Goal: Task Accomplishment & Management: Manage account settings

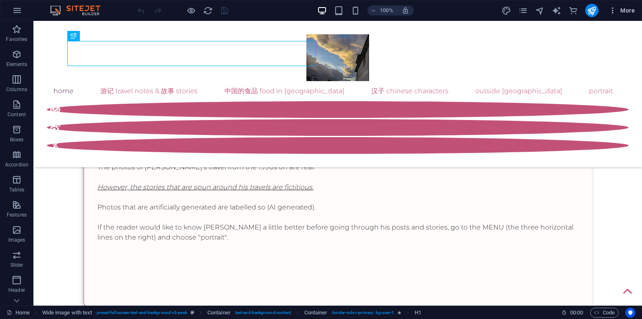
click at [612, 8] on icon "button" at bounding box center [613, 10] width 8 height 8
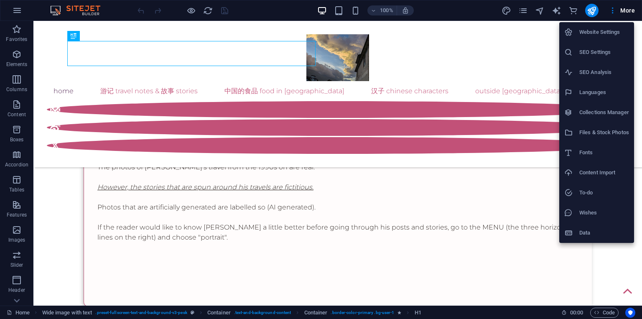
click at [569, 116] on icon at bounding box center [568, 112] width 8 height 8
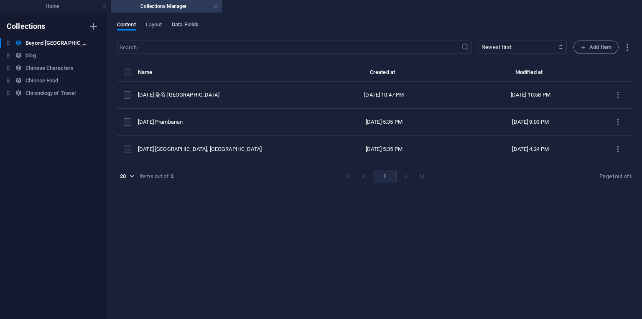
click at [191, 26] on span "Data Fields" at bounding box center [185, 26] width 27 height 12
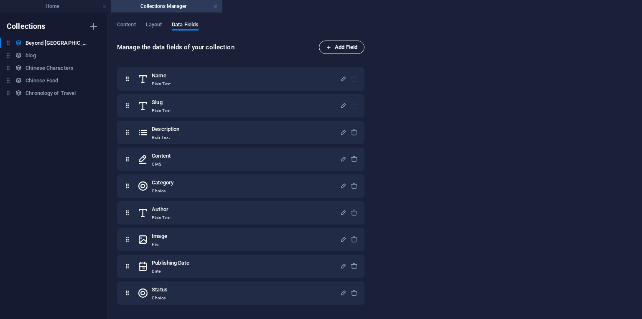
click at [351, 49] on span "Add Field" at bounding box center [341, 47] width 31 height 10
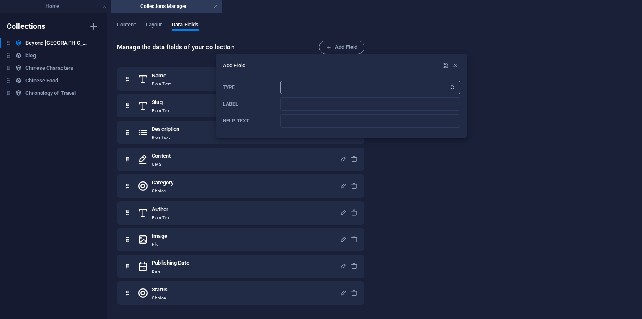
click at [301, 84] on select "Plain Text Link CMS Rich Text File Multiple Files Checkbox Choice Date Number" at bounding box center [371, 87] width 180 height 13
click at [281, 81] on select "Plain Text Link CMS Rich Text File Multiple Files Checkbox Choice Date Number" at bounding box center [371, 87] width 180 height 13
select select "text"
click at [281, 81] on select "Plain Text Link CMS Rich Text File Multiple Files Checkbox Choice Date Number" at bounding box center [371, 87] width 180 height 13
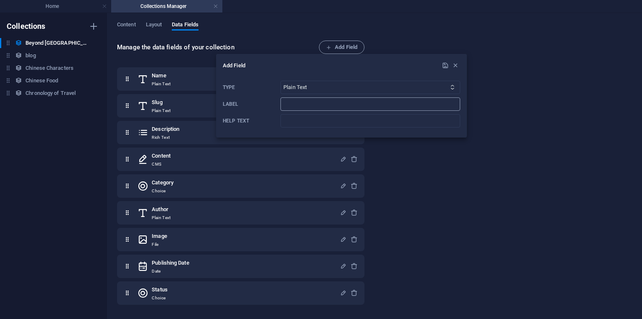
click at [306, 106] on input "Label" at bounding box center [371, 103] width 180 height 13
type input "Country"
click at [444, 68] on icon "submit" at bounding box center [445, 65] width 7 height 7
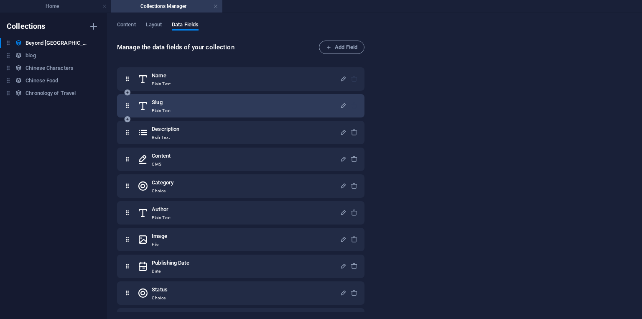
scroll to position [23, 0]
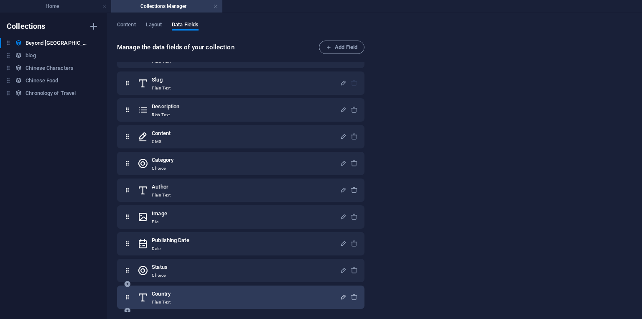
click at [344, 295] on icon "button" at bounding box center [343, 297] width 7 height 7
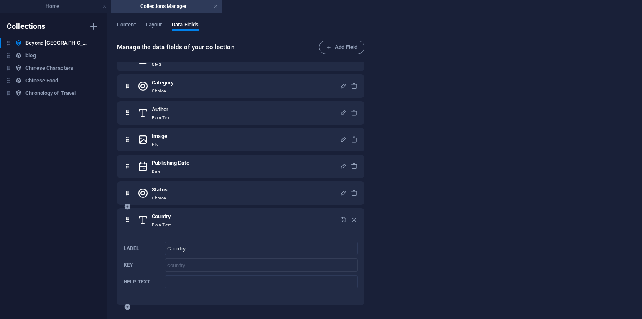
scroll to position [100, 0]
click at [192, 264] on input "country" at bounding box center [261, 264] width 193 height 13
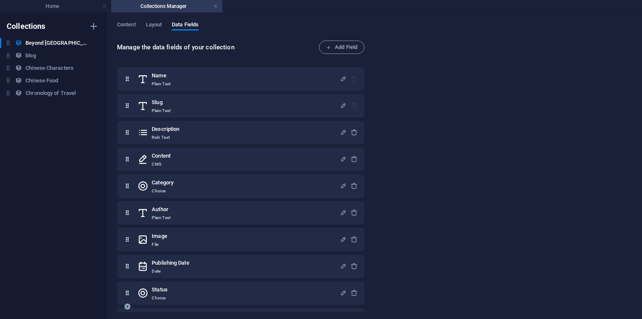
scroll to position [96, 0]
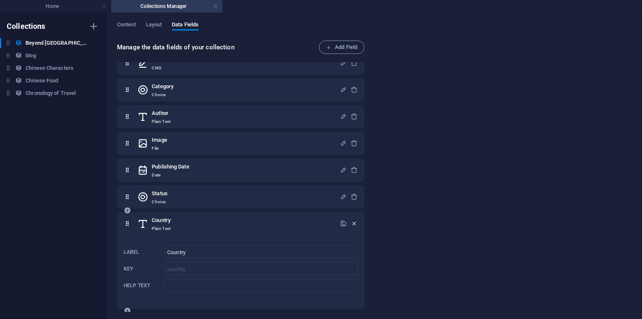
click at [353, 224] on icon "button" at bounding box center [354, 223] width 7 height 7
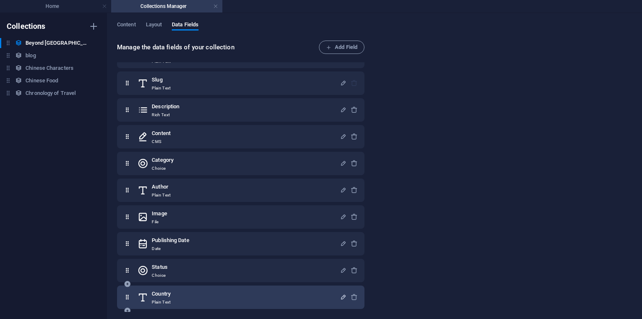
click at [340, 297] on icon "button" at bounding box center [343, 297] width 7 height 7
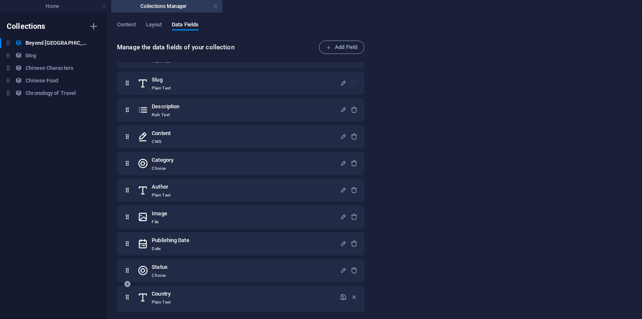
click at [288, 296] on div "Country Plain Text" at bounding box center [239, 297] width 202 height 17
click at [352, 296] on icon "button" at bounding box center [354, 297] width 7 height 7
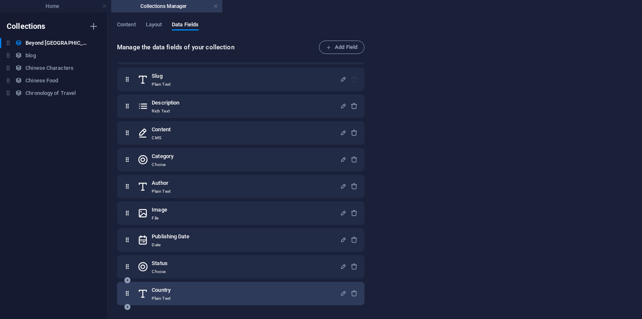
scroll to position [27, 0]
click at [353, 294] on icon "button" at bounding box center [354, 292] width 7 height 7
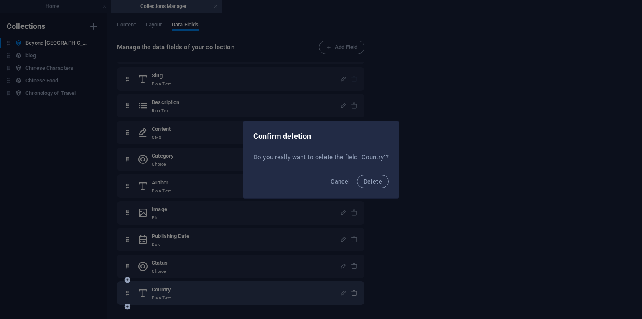
scroll to position [23, 0]
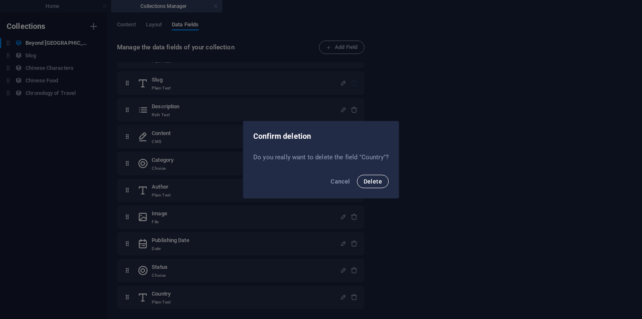
click at [371, 184] on span "Delete" at bounding box center [373, 181] width 18 height 7
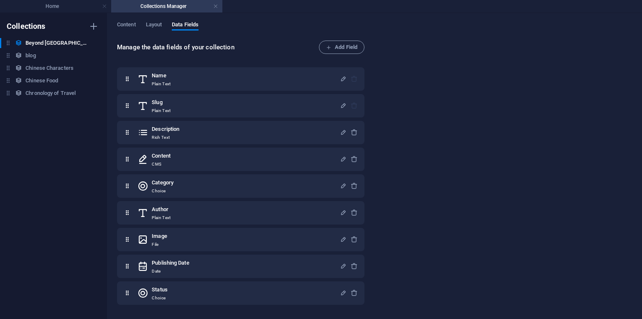
scroll to position [0, 0]
click at [328, 51] on span "Add Field" at bounding box center [341, 47] width 31 height 10
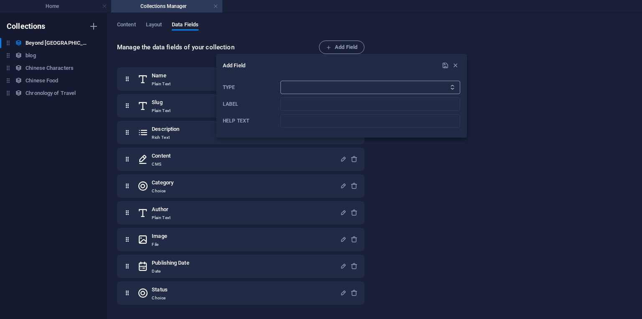
select select "choice"
click at [281, 81] on select "Plain Text Link CMS Rich Text File Multiple Files Checkbox Choice Date Number" at bounding box center [371, 87] width 180 height 13
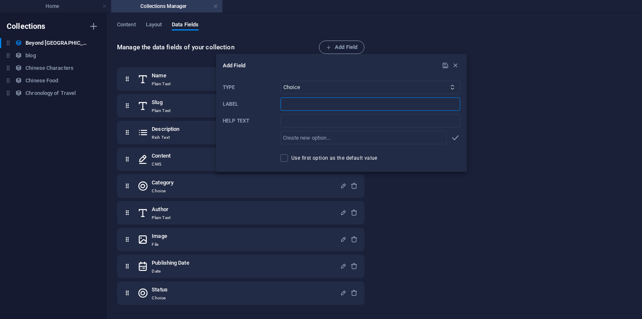
click at [292, 103] on input "Label" at bounding box center [371, 103] width 180 height 13
type input "Country"
click at [296, 125] on input "Help text" at bounding box center [371, 120] width 180 height 13
click at [456, 137] on icon "button" at bounding box center [456, 138] width 10 height 10
click at [446, 64] on icon "submit" at bounding box center [445, 65] width 7 height 7
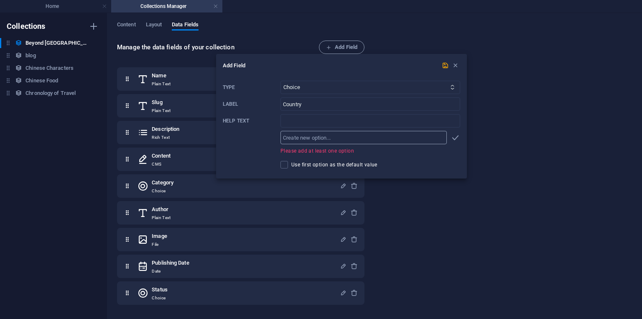
click at [348, 135] on input "text" at bounding box center [364, 137] width 166 height 13
type input "[GEOGRAPHIC_DATA]"
click at [455, 136] on icon "button" at bounding box center [456, 138] width 10 height 10
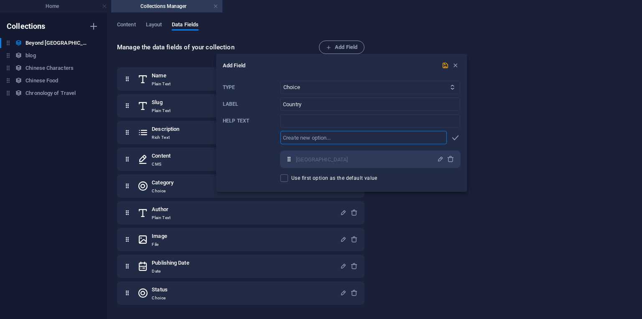
click at [385, 141] on input "text" at bounding box center [364, 137] width 166 height 13
type input "[GEOGRAPHIC_DATA]"
click at [454, 138] on icon "button" at bounding box center [456, 138] width 10 height 10
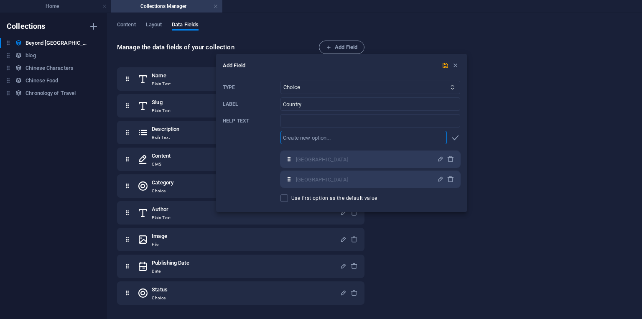
click at [332, 138] on input "text" at bounding box center [364, 137] width 166 height 13
type input "[GEOGRAPHIC_DATA]"
click at [456, 139] on icon "button" at bounding box center [456, 138] width 10 height 10
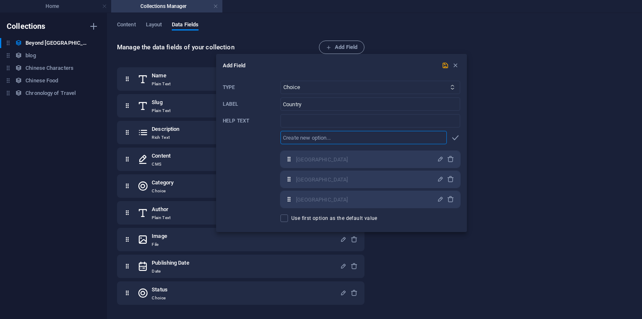
click at [355, 140] on input "text" at bounding box center [364, 137] width 166 height 13
type input "[GEOGRAPHIC_DATA]"
click at [458, 134] on icon "button" at bounding box center [456, 138] width 10 height 10
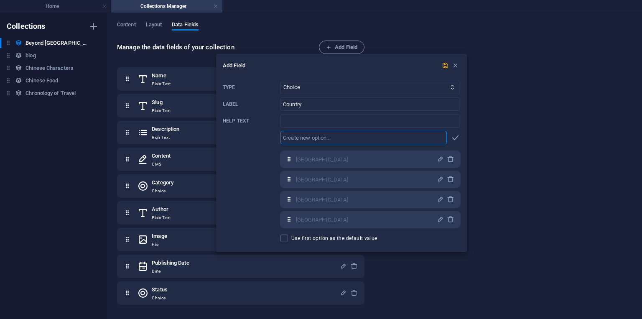
click at [350, 140] on input "text" at bounding box center [364, 137] width 166 height 13
type input "U"
type input "The [GEOGRAPHIC_DATA]"
click at [452, 138] on icon "button" at bounding box center [456, 138] width 10 height 10
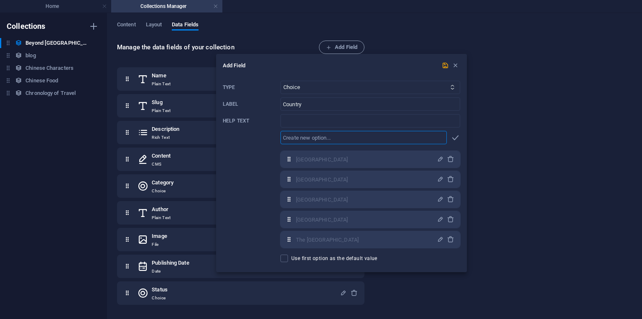
click at [342, 138] on input "text" at bounding box center [364, 137] width 166 height 13
type input "[GEOGRAPHIC_DATA]"
click at [458, 137] on icon "button" at bounding box center [456, 138] width 10 height 10
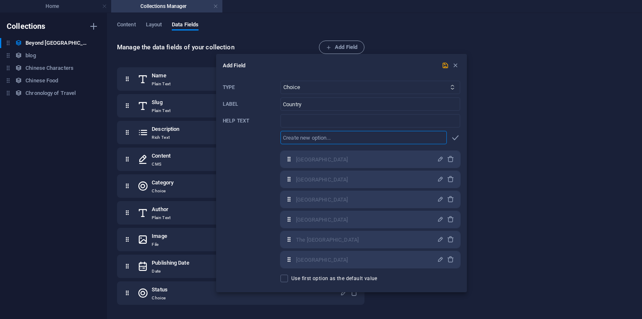
click at [359, 138] on input "text" at bounding box center [364, 137] width 166 height 13
type input "[GEOGRAPHIC_DATA]"
click at [453, 140] on icon "button" at bounding box center [456, 138] width 10 height 10
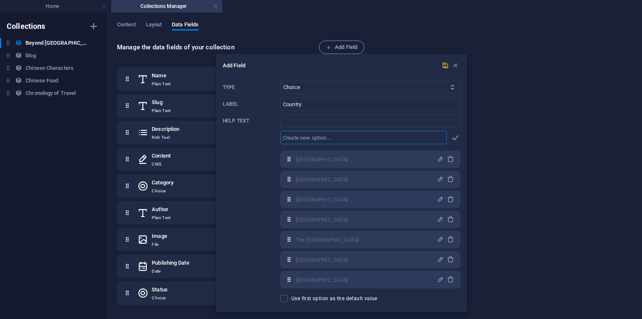
click at [446, 66] on icon "submit" at bounding box center [445, 65] width 7 height 7
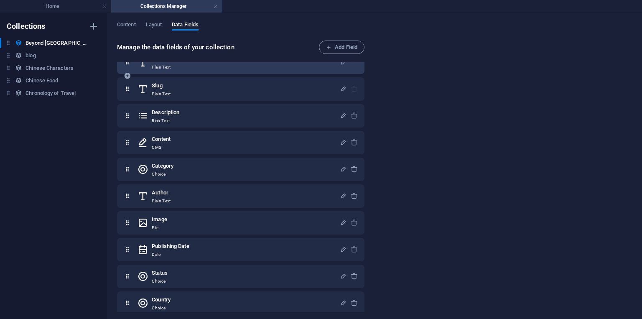
scroll to position [23, 0]
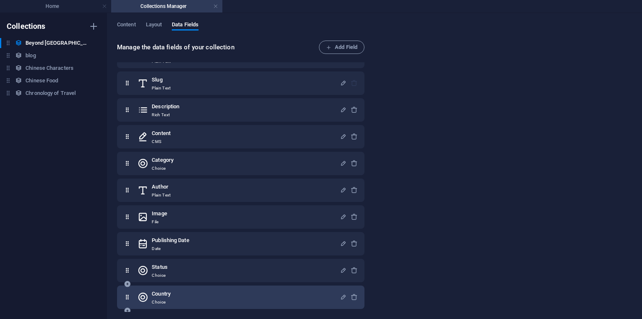
click at [161, 297] on h6 "Country" at bounding box center [161, 294] width 19 height 10
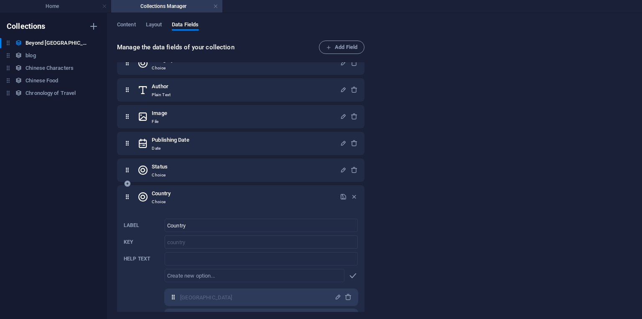
scroll to position [275, 0]
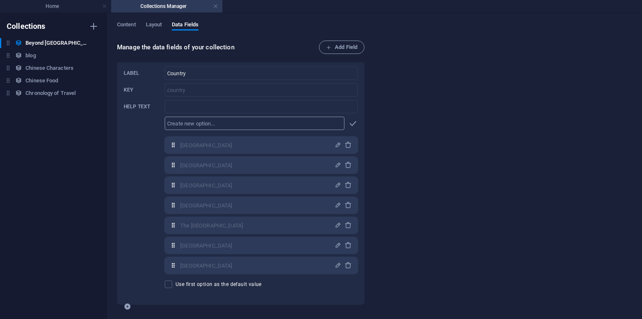
click at [212, 123] on input "text" at bounding box center [255, 123] width 180 height 13
type input "[GEOGRAPHIC_DATA]"
click at [350, 125] on icon "button" at bounding box center [353, 124] width 10 height 10
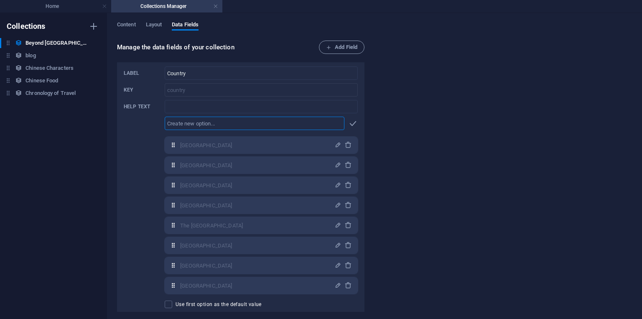
click at [272, 120] on input "text" at bounding box center [255, 123] width 180 height 13
type input "[GEOGRAPHIC_DATA]"
click at [352, 122] on icon "button" at bounding box center [353, 124] width 10 height 10
click at [240, 123] on input "text" at bounding box center [255, 123] width 180 height 13
type input "[GEOGRAPHIC_DATA]"
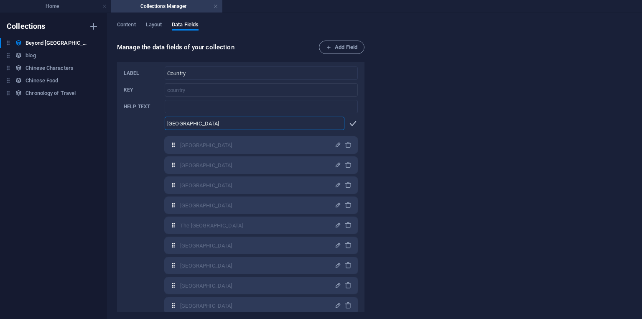
click at [351, 122] on icon "button" at bounding box center [353, 124] width 10 height 10
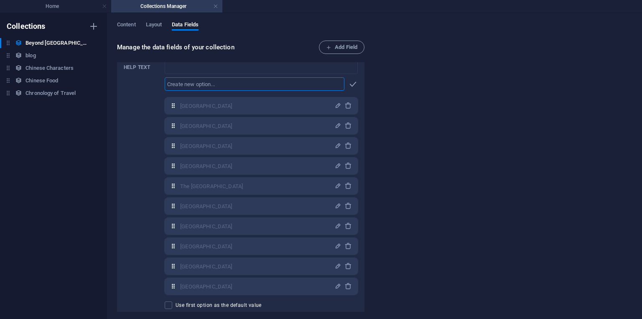
scroll to position [325, 0]
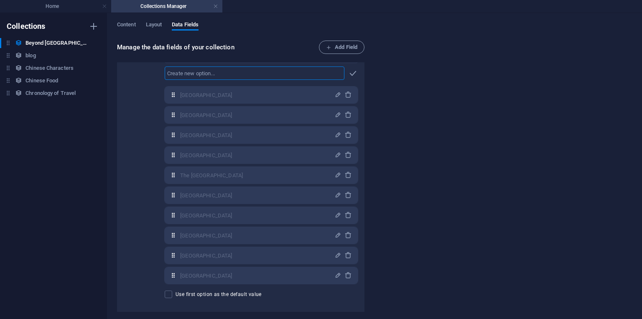
click at [263, 77] on input "text" at bounding box center [255, 72] width 180 height 13
type input "[GEOGRAPHIC_DATA]"
click at [352, 72] on icon "button" at bounding box center [353, 74] width 10 height 10
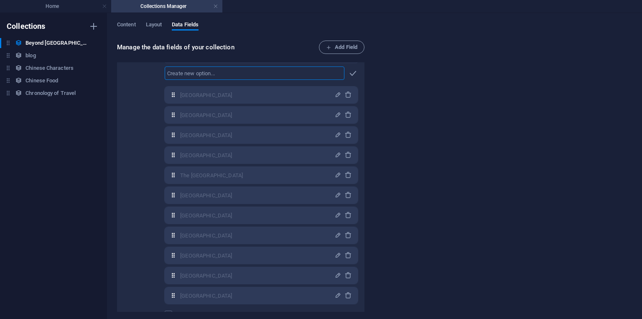
click at [262, 74] on input "text" at bounding box center [255, 72] width 180 height 13
type input "[GEOGRAPHIC_DATA]"
click at [350, 74] on icon "button" at bounding box center [353, 74] width 10 height 10
click at [269, 74] on input "text" at bounding box center [255, 72] width 180 height 13
type input "[GEOGRAPHIC_DATA]"
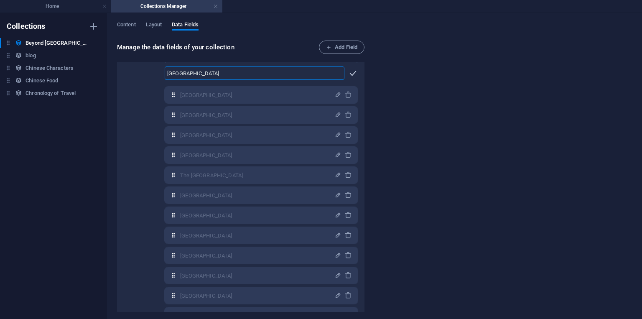
click at [352, 74] on icon "button" at bounding box center [353, 74] width 10 height 10
click at [276, 71] on input "text" at bounding box center [255, 72] width 180 height 13
type input "C"
type input "[GEOGRAPHIC_DATA]"
click at [352, 73] on icon "button" at bounding box center [353, 74] width 10 height 10
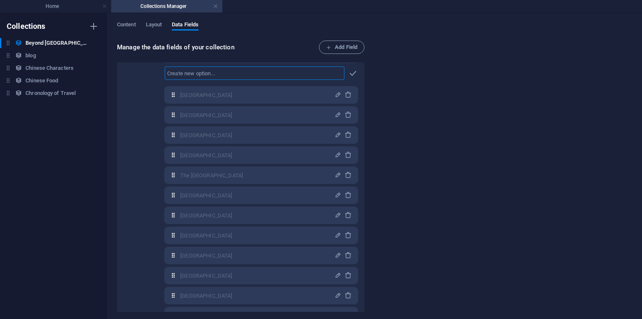
click at [257, 71] on input "text" at bounding box center [255, 72] width 180 height 13
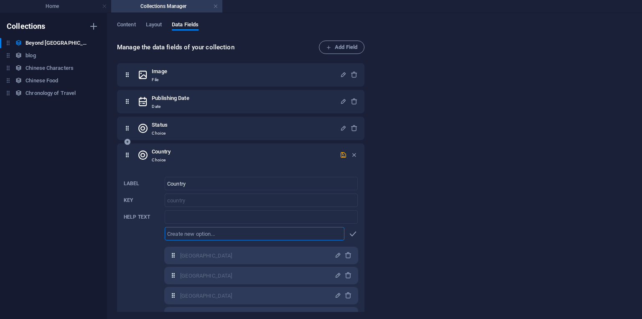
click at [196, 232] on input "text" at bounding box center [255, 233] width 180 height 13
click at [190, 234] on input "text" at bounding box center [255, 233] width 180 height 13
type input "J"
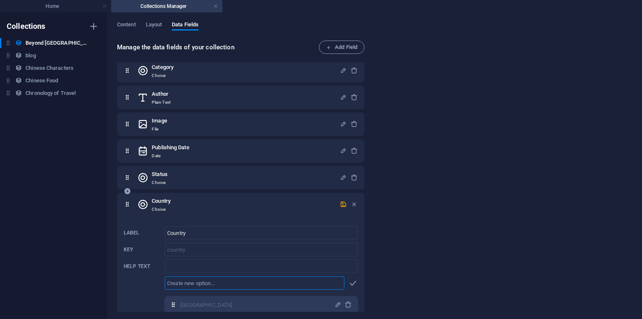
scroll to position [115, 0]
click at [343, 204] on icon "button" at bounding box center [343, 205] width 7 height 7
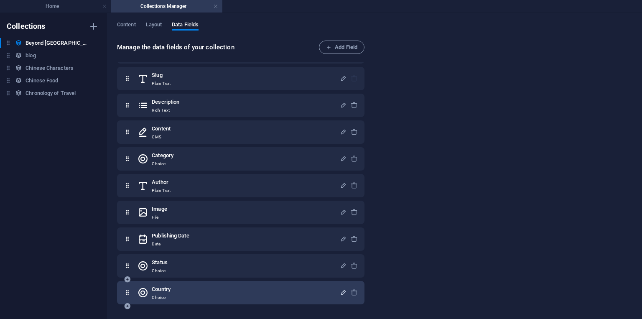
scroll to position [23, 0]
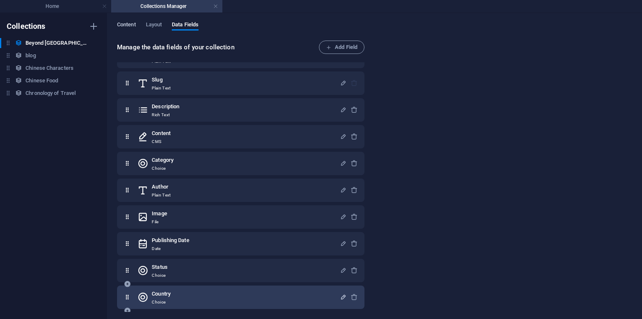
click at [127, 28] on span "Content" at bounding box center [126, 26] width 19 height 12
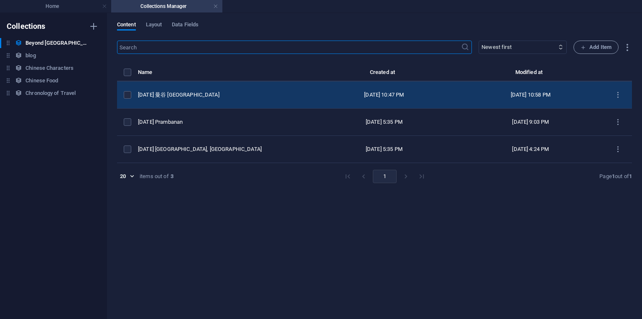
click at [164, 95] on div "[DATE] 曼谷 [GEOGRAPHIC_DATA]" at bounding box center [221, 95] width 166 height 8
select select "photos by [PERSON_NAME]"
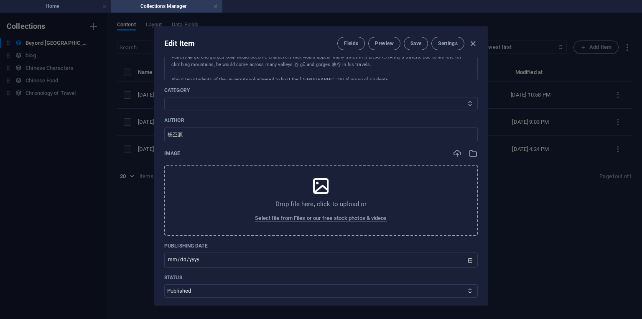
scroll to position [301, 0]
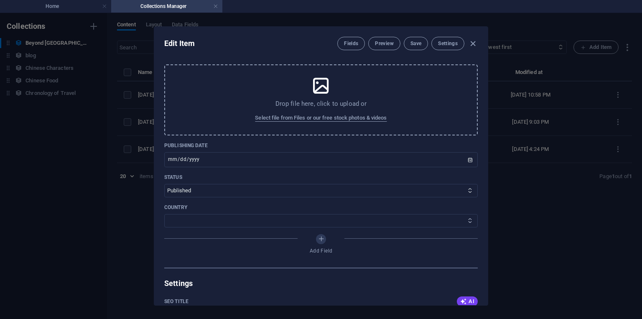
select select "[GEOGRAPHIC_DATA]"
click at [164, 214] on select "[GEOGRAPHIC_DATA] [GEOGRAPHIC_DATA] [GEOGRAPHIC_DATA] [GEOGRAPHIC_DATA] The [GE…" at bounding box center [321, 220] width 314 height 13
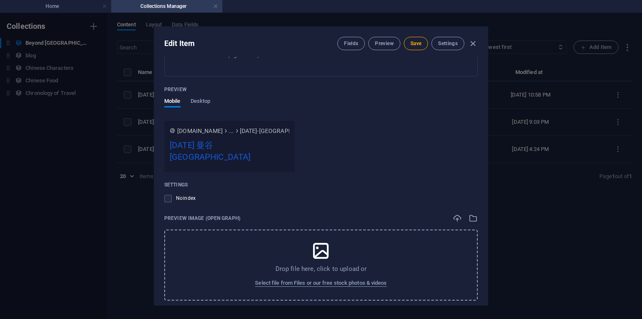
scroll to position [502, 0]
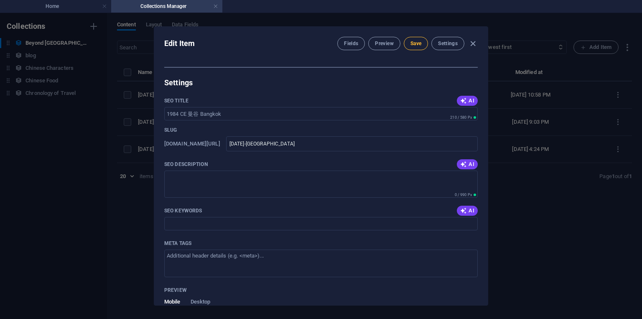
click at [421, 47] on button "Save" at bounding box center [416, 43] width 24 height 13
click at [83, 185] on div "Edit Item Fields Preview Save Settings Name [DATE] 曼谷 [GEOGRAPHIC_DATA] ​ Slug …" at bounding box center [321, 166] width 642 height 306
type input "[DATE]"
type input "[DATE]-[GEOGRAPHIC_DATA]"
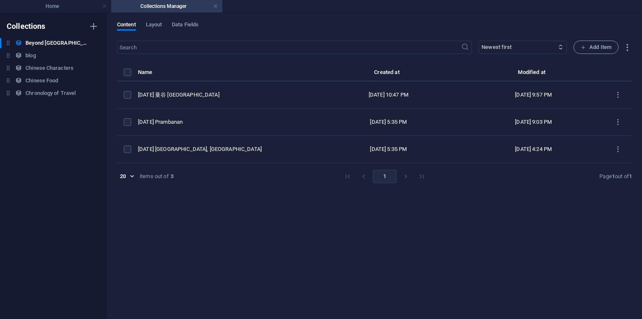
scroll to position [0, 0]
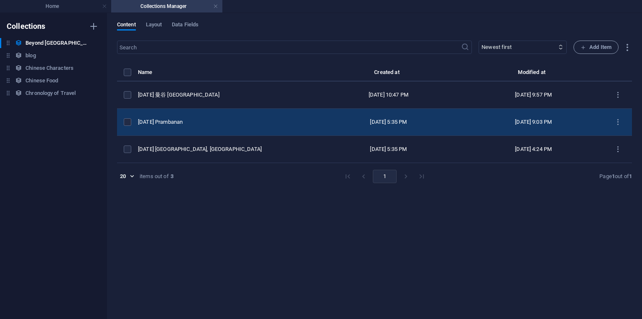
click at [189, 126] on td "[DATE] Prambanan" at bounding box center [226, 122] width 176 height 27
select select "original photos"
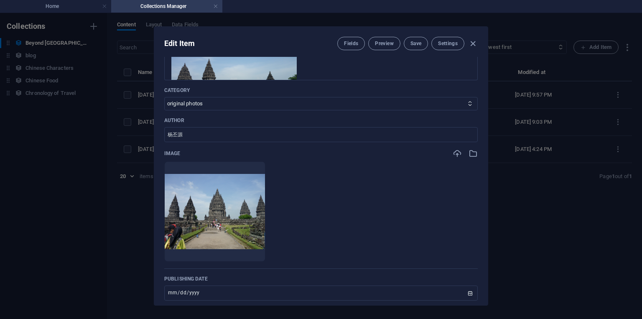
scroll to position [279, 0]
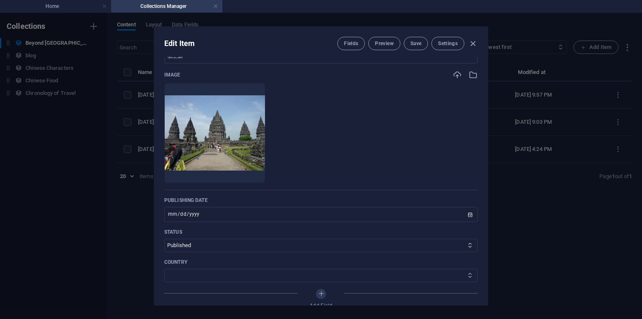
select select "[GEOGRAPHIC_DATA]"
click at [164, 269] on select "[GEOGRAPHIC_DATA] [GEOGRAPHIC_DATA] [GEOGRAPHIC_DATA] [GEOGRAPHIC_DATA] The [GE…" at bounding box center [321, 275] width 314 height 13
click at [413, 44] on span "Save" at bounding box center [416, 43] width 11 height 7
click at [475, 45] on icon "button" at bounding box center [473, 44] width 10 height 10
type input "[DATE]"
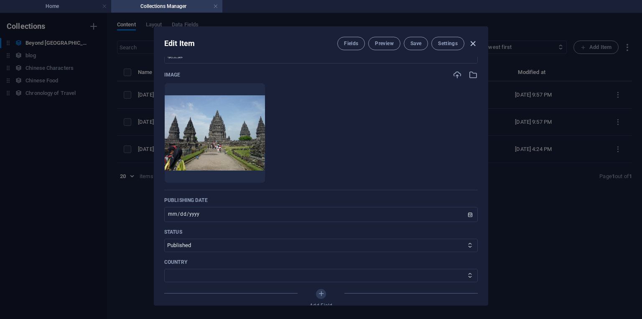
type input "2012-ce-prambanan"
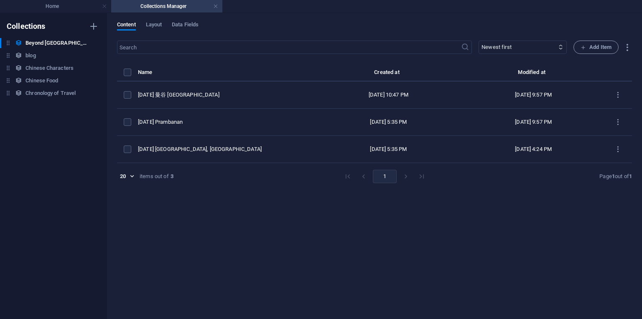
scroll to position [229, 0]
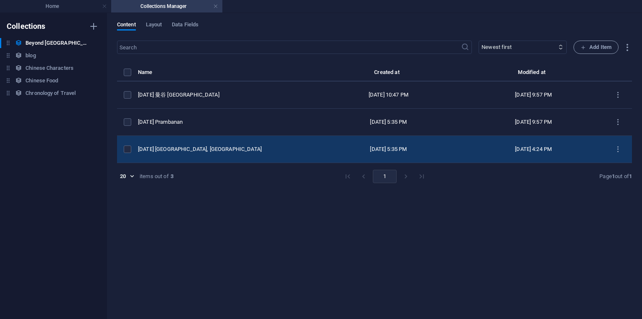
click at [192, 147] on div "[DATE] [GEOGRAPHIC_DATA], [GEOGRAPHIC_DATA]" at bounding box center [222, 150] width 169 height 8
select select "photos by [PERSON_NAME]"
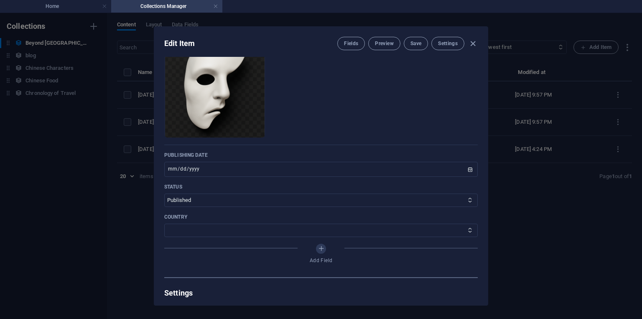
scroll to position [351, 0]
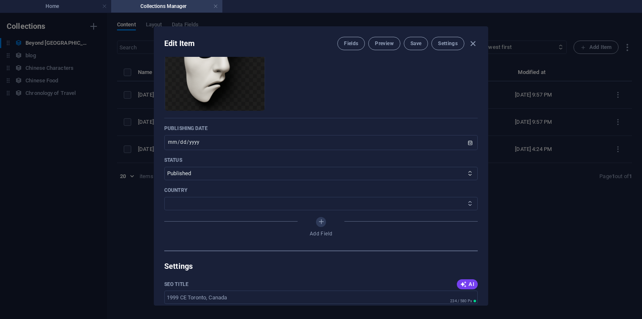
select select "[GEOGRAPHIC_DATA]"
click at [164, 197] on select "[GEOGRAPHIC_DATA] [GEOGRAPHIC_DATA] [GEOGRAPHIC_DATA] [GEOGRAPHIC_DATA] The [GE…" at bounding box center [321, 203] width 314 height 13
click at [415, 46] on span "Save" at bounding box center [416, 43] width 11 height 7
click at [475, 43] on icon "button" at bounding box center [473, 44] width 10 height 10
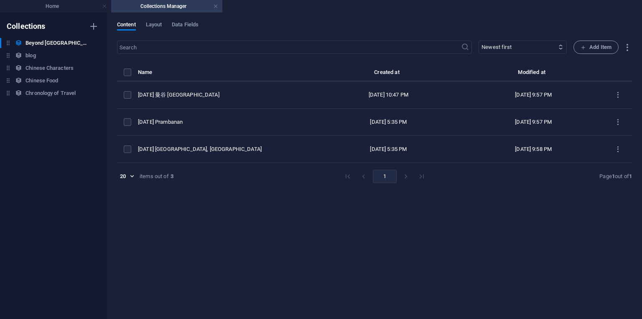
type input "[DATE]"
type input "1999-ce-[GEOGRAPHIC_DATA]"
click at [181, 25] on span "Data Fields" at bounding box center [185, 26] width 27 height 12
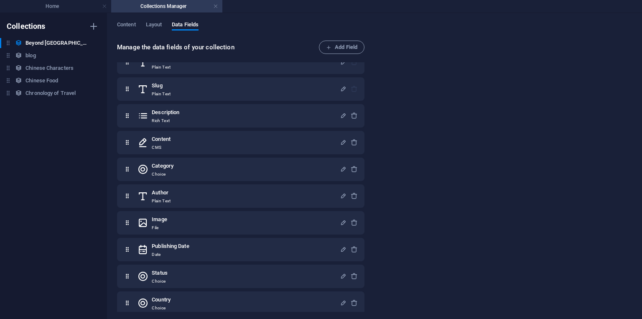
scroll to position [23, 0]
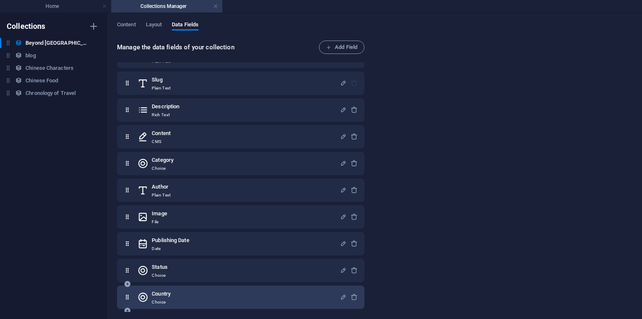
click at [174, 292] on div "Country Choice" at bounding box center [239, 297] width 202 height 17
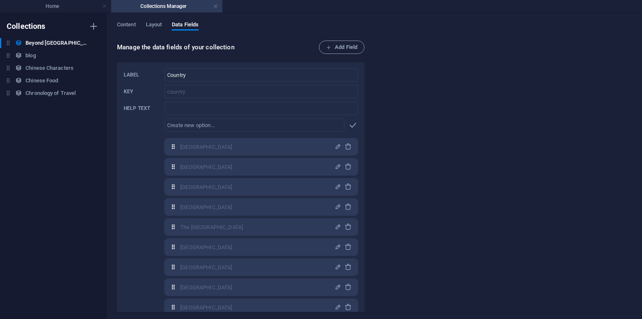
scroll to position [173, 0]
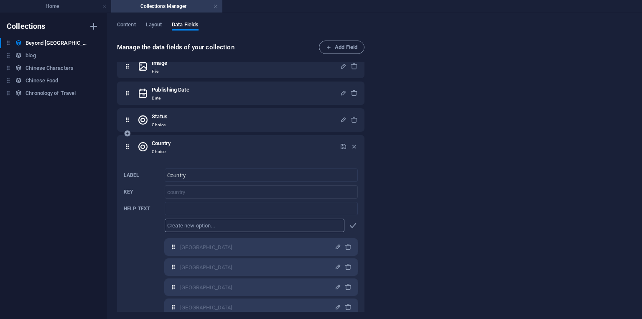
click at [256, 227] on input "text" at bounding box center [255, 225] width 180 height 13
paste input "[GEOGRAPHIC_DATA]"
type input "[GEOGRAPHIC_DATA]"
click at [350, 228] on icon "button" at bounding box center [353, 226] width 10 height 10
click at [342, 145] on icon "button" at bounding box center [343, 146] width 7 height 7
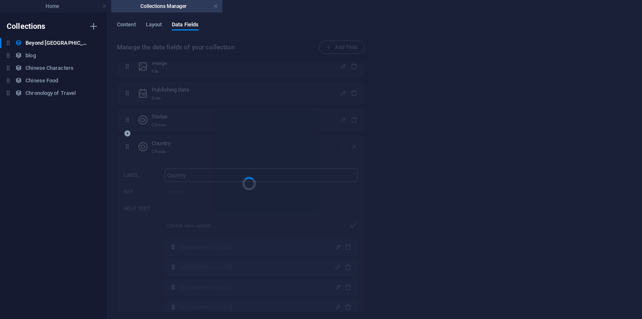
scroll to position [23, 0]
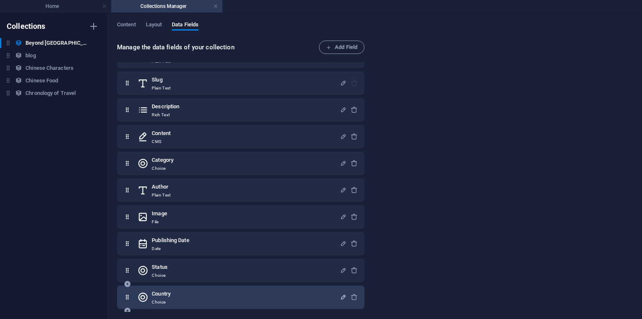
click at [208, 289] on div "Country Choice" at bounding box center [239, 297] width 202 height 17
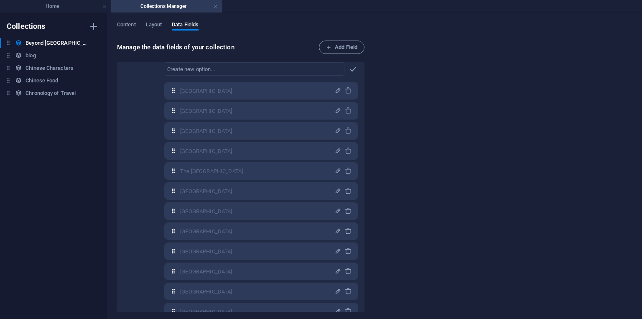
scroll to position [273, 0]
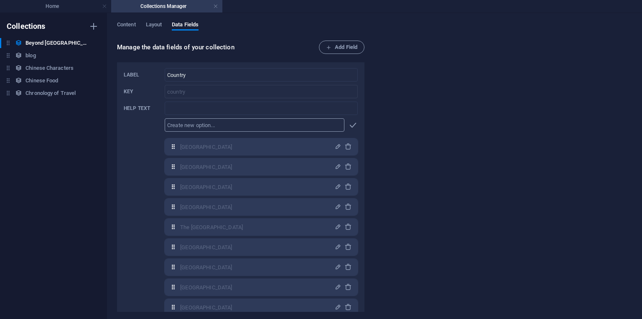
click at [195, 125] on input "text" at bounding box center [255, 124] width 180 height 13
type input "[GEOGRAPHIC_DATA]"
click at [353, 125] on icon "button" at bounding box center [353, 125] width 10 height 10
click at [282, 126] on input "text" at bounding box center [255, 124] width 180 height 13
type input "[GEOGRAPHIC_DATA]"
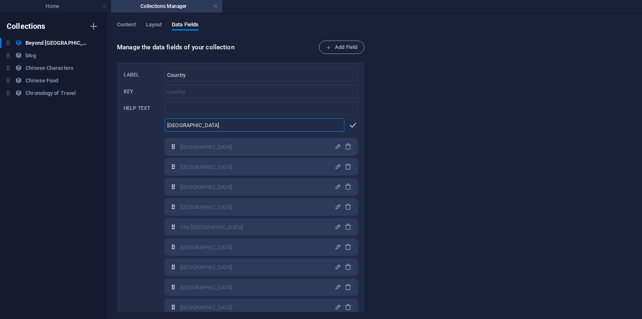
click at [348, 127] on icon "button" at bounding box center [353, 125] width 10 height 10
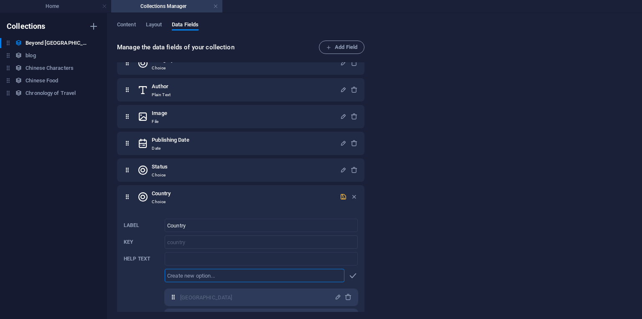
click at [343, 198] on icon "button" at bounding box center [343, 196] width 7 height 7
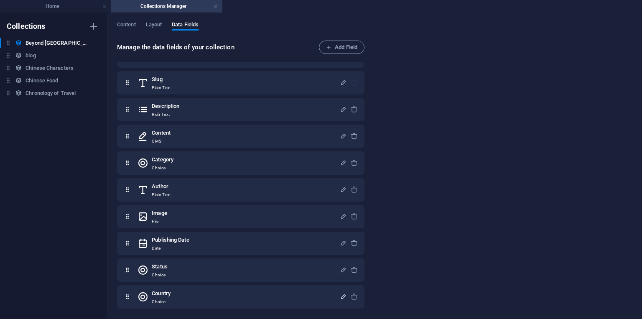
scroll to position [23, 0]
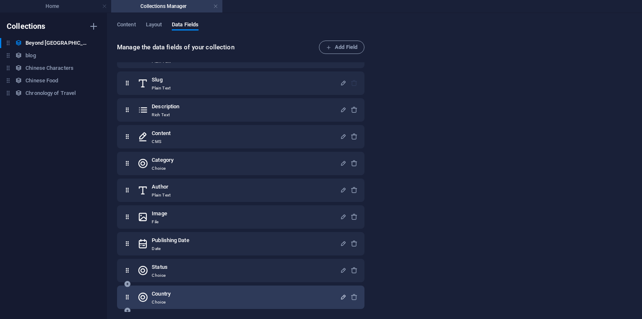
click at [199, 301] on div "Country Choice" at bounding box center [239, 297] width 202 height 17
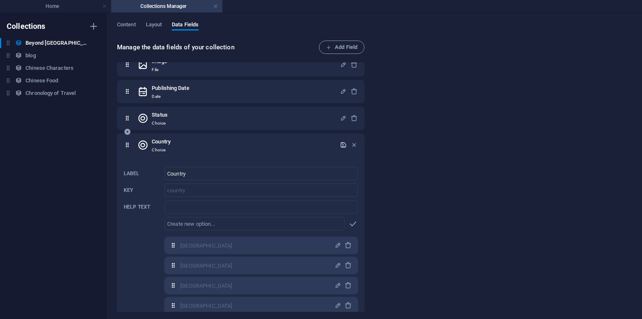
scroll to position [0, 0]
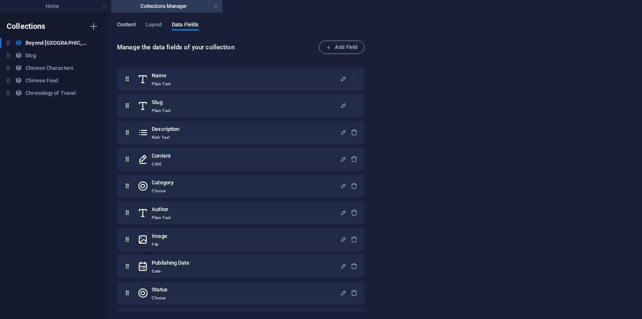
click at [123, 29] on button "Content" at bounding box center [126, 25] width 19 height 9
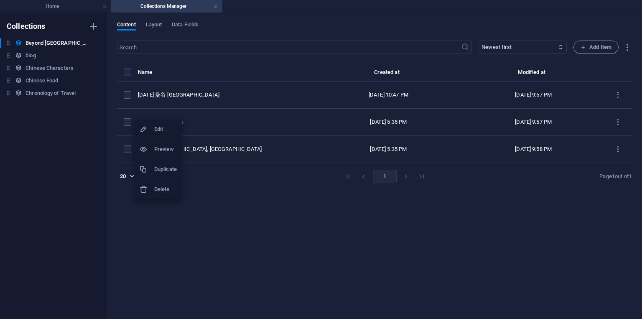
click at [171, 169] on h6 "Duplicate" at bounding box center [165, 169] width 23 height 10
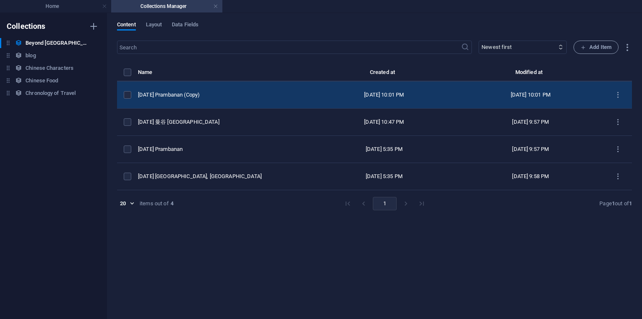
click at [175, 98] on div "[DATE] Prambanan (Copy)" at bounding box center [221, 95] width 166 height 8
select select "original photos"
select select "[GEOGRAPHIC_DATA]"
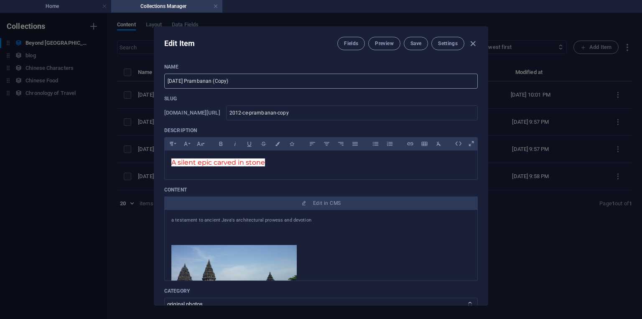
click at [247, 82] on input "[DATE] Prambanan (Copy)" at bounding box center [321, 81] width 314 height 15
paste input "Kanchanaburi"
click at [189, 82] on input "[DATE] Thailand - [GEOGRAPHIC_DATA]" at bounding box center [321, 81] width 314 height 15
click at [188, 79] on input "[DATE] Thailand - [GEOGRAPHIC_DATA]" at bounding box center [321, 81] width 314 height 15
type input "[DATE] 泰国 [GEOGRAPHIC_DATA] - [GEOGRAPHIC_DATA]"
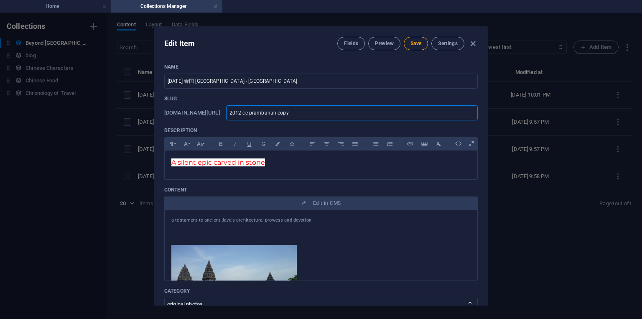
drag, startPoint x: 291, startPoint y: 115, endPoint x: 331, endPoint y: 113, distance: 39.3
click at [331, 113] on input "2012-ce-prambanan-copy" at bounding box center [352, 112] width 252 height 15
click at [279, 117] on input "2012-ce-prambanan-copy" at bounding box center [352, 112] width 252 height 15
click at [279, 112] on input "2012-ce-prambanan-copy" at bounding box center [352, 112] width 252 height 15
type input "202-ce-prambanan-copy"
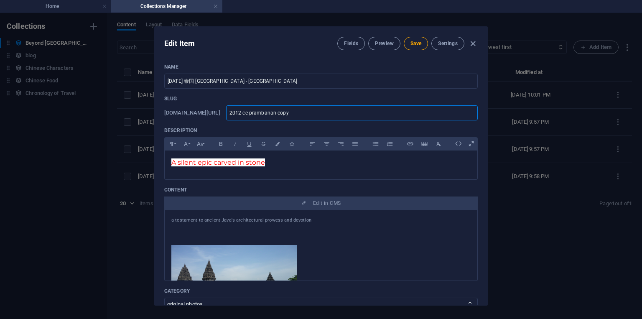
type input "202-ce-prambanan-copy"
type input "2022-ce-prambanan-copy"
drag, startPoint x: 291, startPoint y: 114, endPoint x: 340, endPoint y: 112, distance: 48.9
click at [340, 112] on input "2022-ce-prambanan-copy" at bounding box center [352, 112] width 252 height 15
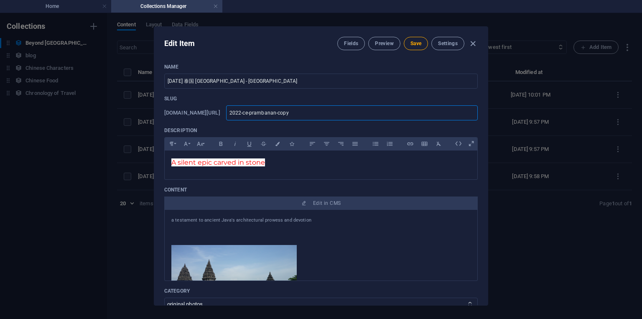
type input "2022-[PERSON_NAME]"
type input "2022-ce-kan"
type input "2022-[PERSON_NAME]"
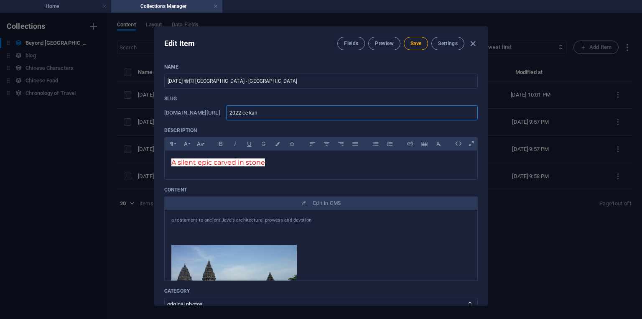
type input "2022-[PERSON_NAME]"
type input "2022-ce-k"
type input "2022-ce-"
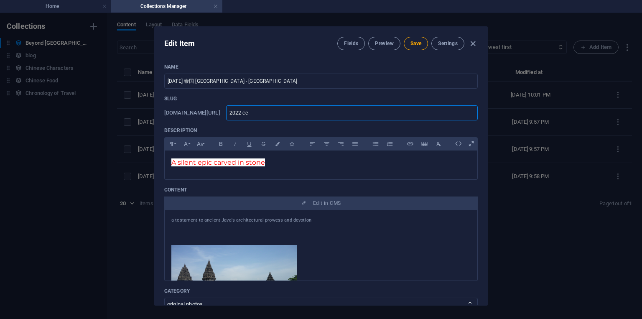
paste input "Kanchanaburi"
type input "2022-ce-Kanchanaburi"
type input "2022-ce-anchanaburi"
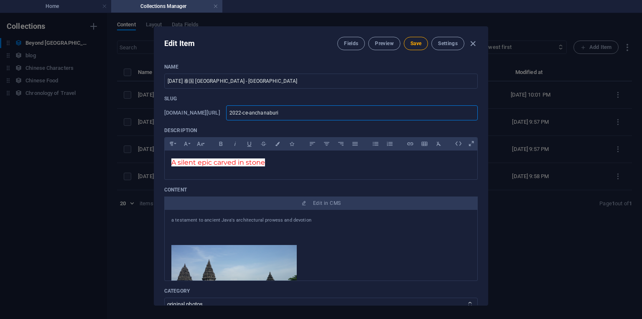
click at [340, 112] on input "2022-ce-anchanaburi" at bounding box center [352, 112] width 252 height 15
type input "2022-ce-anchanaburik"
click at [238, 161] on span "A silent epic carved in stone" at bounding box center [218, 162] width 94 height 8
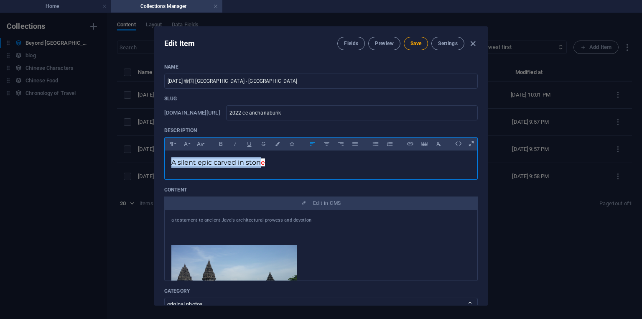
drag, startPoint x: 261, startPoint y: 163, endPoint x: 154, endPoint y: 156, distance: 107.3
click at [154, 156] on div "Name [DATE] 泰国 [GEOGRAPHIC_DATA] - [GEOGRAPHIC_DATA] ​ Slug [DOMAIN_NAME][URL] …" at bounding box center [321, 181] width 334 height 248
click at [324, 252] on div at bounding box center [320, 288] width 299 height 86
click at [240, 165] on p "Death Railway" at bounding box center [320, 162] width 299 height 11
click at [233, 161] on p "Death Railway" at bounding box center [320, 162] width 299 height 11
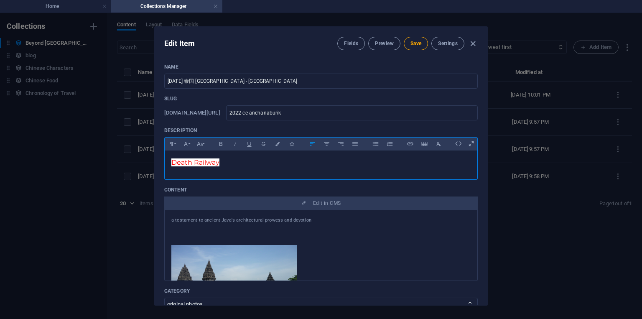
click at [174, 163] on span "Death Railway" at bounding box center [195, 162] width 48 height 8
click at [225, 309] on div "Edit Item Fields Preview Save Settings Name [DATE] 泰国 [GEOGRAPHIC_DATA] - [GEOG…" at bounding box center [321, 166] width 642 height 306
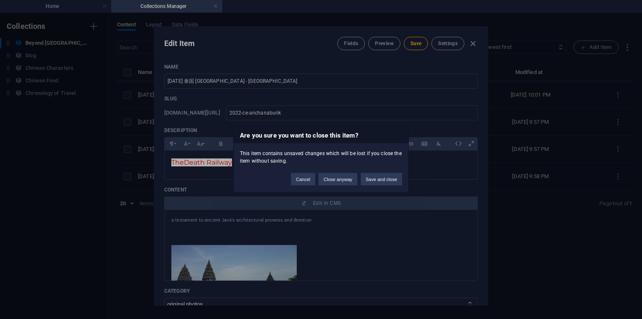
click at [211, 159] on div "Are you sure you want to close this item? This item contains unsaved changes wh…" at bounding box center [321, 159] width 642 height 319
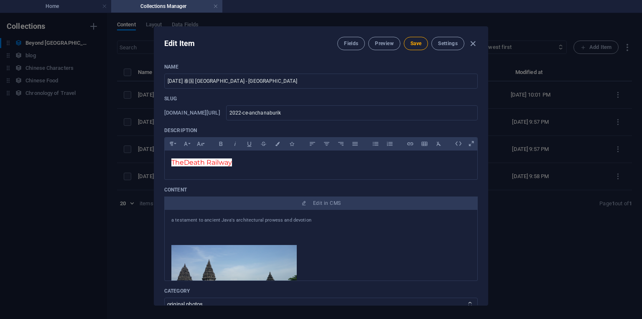
click at [211, 159] on span "The Death Railway" at bounding box center [201, 162] width 61 height 8
click at [233, 163] on p "The Death Railway" at bounding box center [320, 162] width 299 height 11
click at [232, 163] on span "The Death Railway" at bounding box center [201, 162] width 61 height 8
click at [230, 164] on p at bounding box center [320, 161] width 299 height 8
click at [191, 164] on span "The Death Railway" at bounding box center [202, 162] width 62 height 8
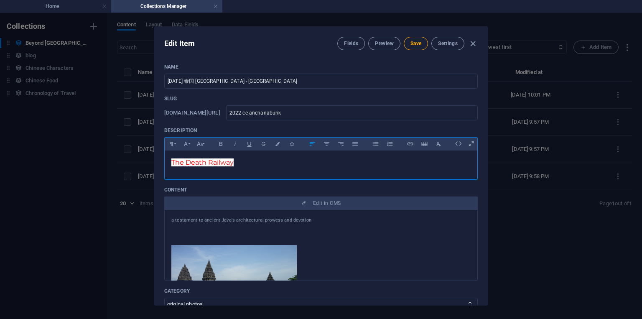
click at [176, 161] on span "The Death Railway" at bounding box center [202, 162] width 62 height 8
click at [175, 162] on span "[GEOGRAPHIC_DATA] Death Railway" at bounding box center [231, 162] width 121 height 8
drag, startPoint x: 240, startPoint y: 163, endPoint x: 298, endPoint y: 163, distance: 57.7
click at [298, 163] on p "[GEOGRAPHIC_DATA] Death Railway" at bounding box center [320, 162] width 299 height 11
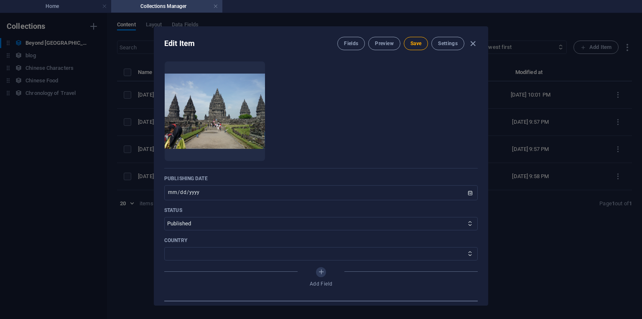
scroll to position [151, 0]
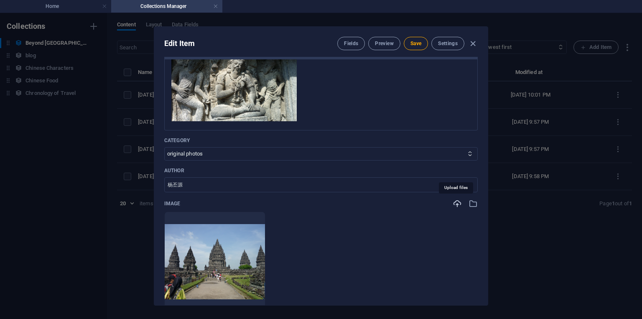
click at [458, 205] on icon "button" at bounding box center [457, 203] width 9 height 9
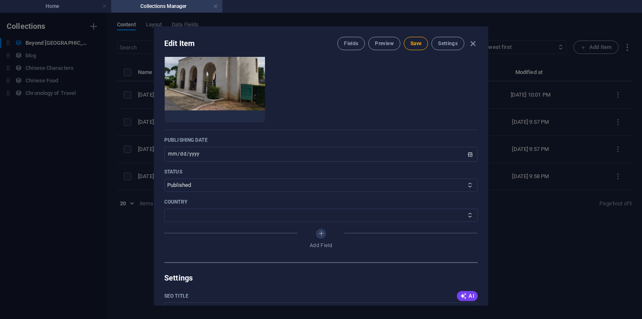
scroll to position [351, 0]
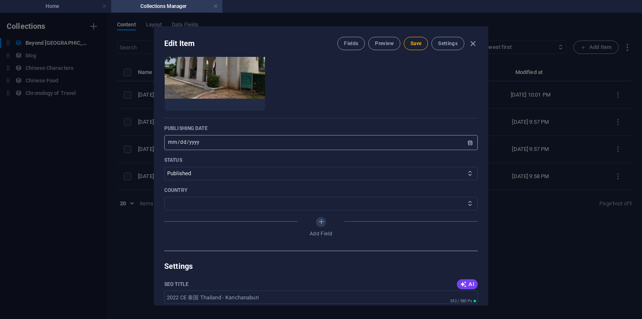
click at [226, 141] on input "[DATE]" at bounding box center [321, 142] width 314 height 15
click at [223, 143] on input "[DATE]" at bounding box center [321, 142] width 314 height 15
click at [197, 144] on input "[DATE]" at bounding box center [321, 142] width 314 height 15
type input "[DATE]"
select select "[GEOGRAPHIC_DATA]"
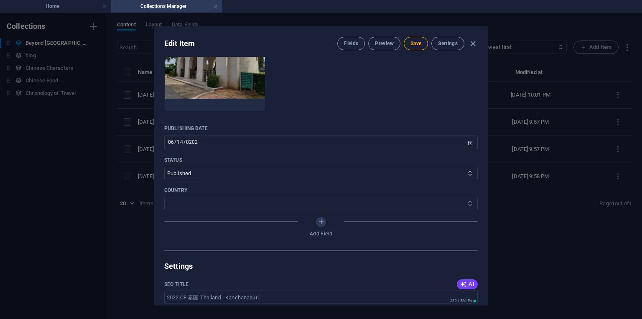
click at [164, 197] on select "[GEOGRAPHIC_DATA] [GEOGRAPHIC_DATA] [GEOGRAPHIC_DATA] [GEOGRAPHIC_DATA] The [GE…" at bounding box center [321, 203] width 314 height 13
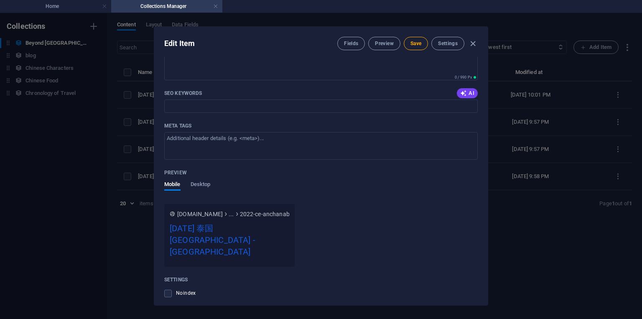
scroll to position [778, 0]
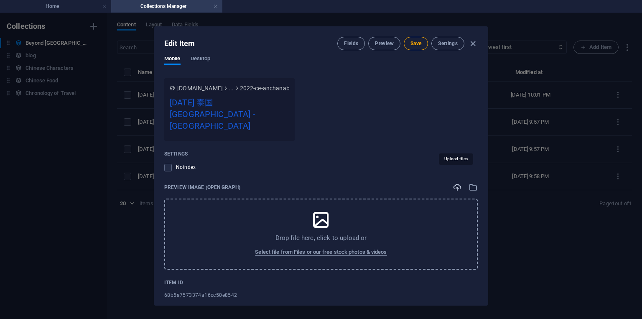
click at [457, 183] on icon "button" at bounding box center [457, 187] width 9 height 9
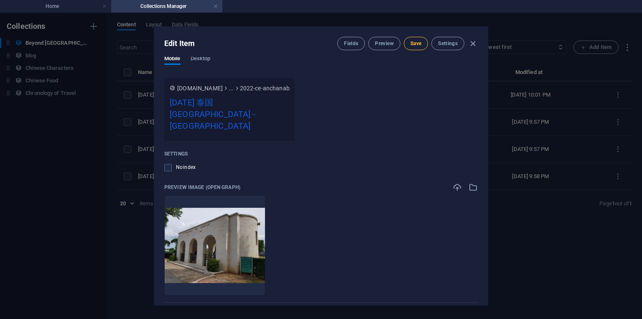
click at [415, 46] on span "Save" at bounding box center [416, 43] width 11 height 7
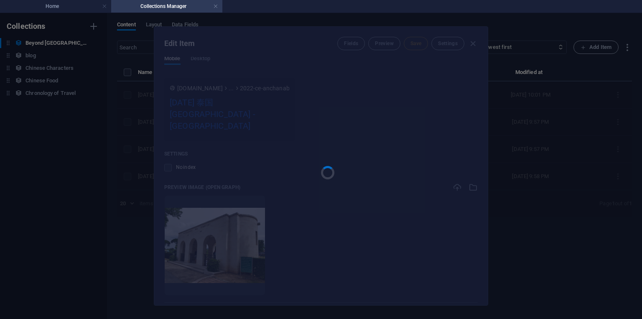
type input "2022-ce-anchanaburik"
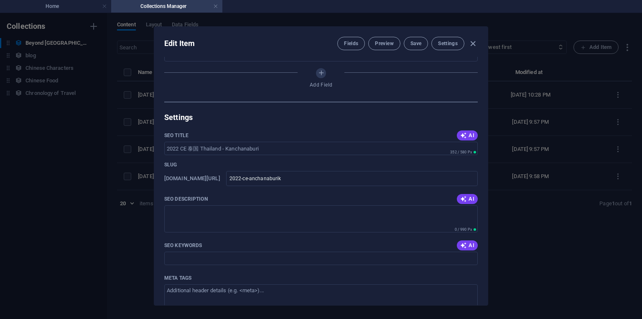
scroll to position [527, 0]
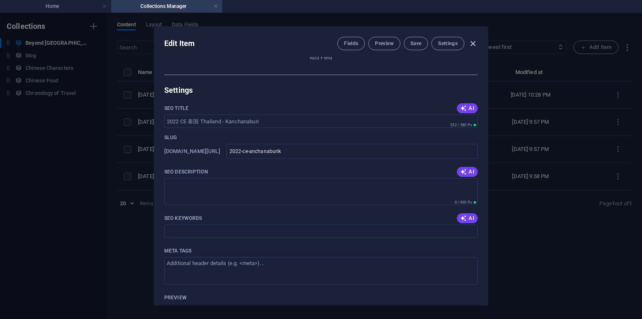
click at [474, 45] on icon "button" at bounding box center [473, 44] width 10 height 10
type input "[DATE]"
type input "2022-ce-anchanaburik"
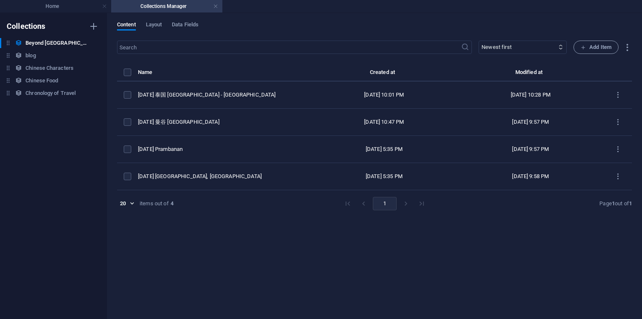
scroll to position [0, 0]
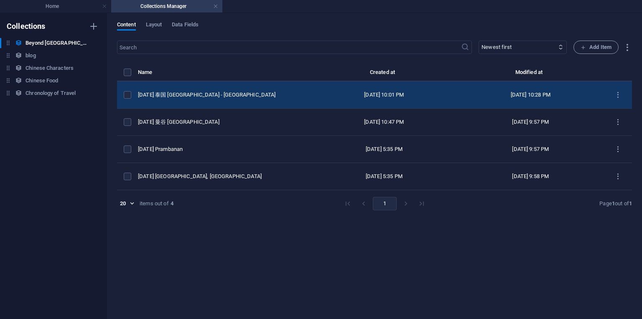
click at [199, 101] on td "[DATE] 泰国 [GEOGRAPHIC_DATA] - [GEOGRAPHIC_DATA]" at bounding box center [224, 95] width 173 height 27
select select "original photos"
select select "[GEOGRAPHIC_DATA]"
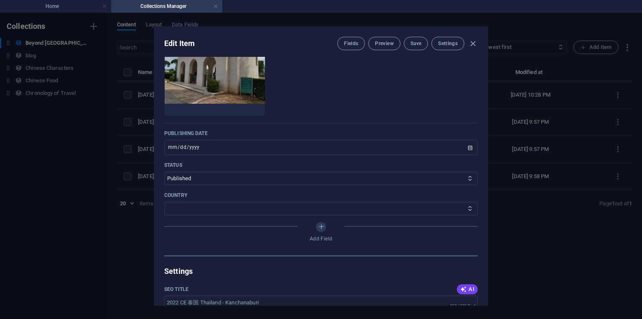
scroll to position [309, 0]
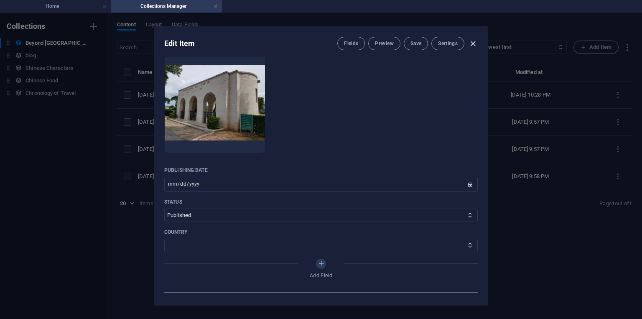
click at [474, 41] on icon "button" at bounding box center [473, 44] width 10 height 10
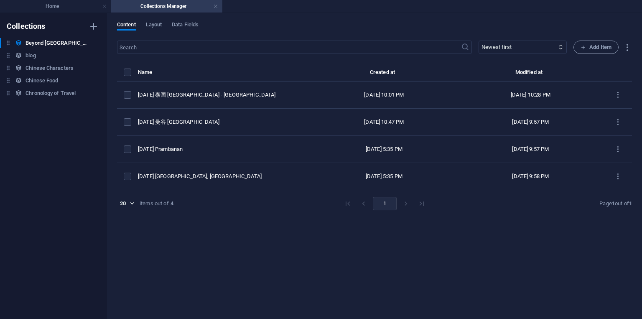
type input "[DATE]"
type input "2022-ce-anchanaburik"
click at [223, 147] on h6 "Duplicate" at bounding box center [229, 148] width 23 height 10
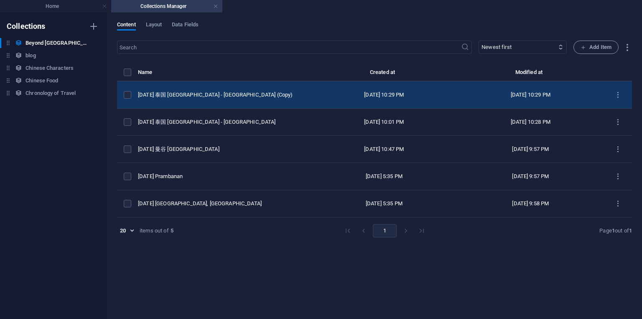
click at [204, 96] on div "[DATE] 泰国 [GEOGRAPHIC_DATA] - [GEOGRAPHIC_DATA] (Copy)" at bounding box center [221, 95] width 166 height 8
select select "original photos"
select select "[GEOGRAPHIC_DATA]"
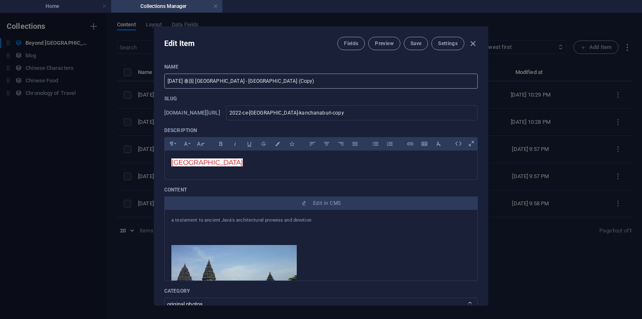
click at [275, 82] on input "[DATE] 泰国 [GEOGRAPHIC_DATA] - [GEOGRAPHIC_DATA] (Copy)" at bounding box center [321, 81] width 314 height 15
type input "[DATE] 泰国 [GEOGRAPHIC_DATA] - The Death Railway"
click at [367, 113] on input "2022-ce-[GEOGRAPHIC_DATA]-kanchanaburi-copy" at bounding box center [352, 112] width 252 height 15
type input "2022-ce-[GEOGRAPHIC_DATA]-[GEOGRAPHIC_DATA]-cop"
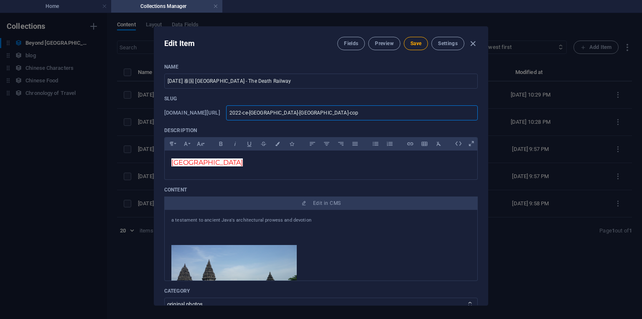
type input "2022-ce-[GEOGRAPHIC_DATA]-[GEOGRAPHIC_DATA]-co"
type input "2022-ce-[GEOGRAPHIC_DATA]-[GEOGRAPHIC_DATA]-c"
type input "2022-ce-[GEOGRAPHIC_DATA]-[GEOGRAPHIC_DATA]-"
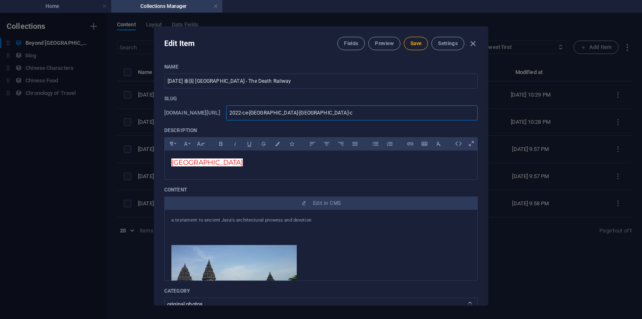
type input "2022-ce-[GEOGRAPHIC_DATA]-[GEOGRAPHIC_DATA]-"
type input "2022-ce-[GEOGRAPHIC_DATA]-[GEOGRAPHIC_DATA]"
type input "2022-ce-[GEOGRAPHIC_DATA]-kanchanabur"
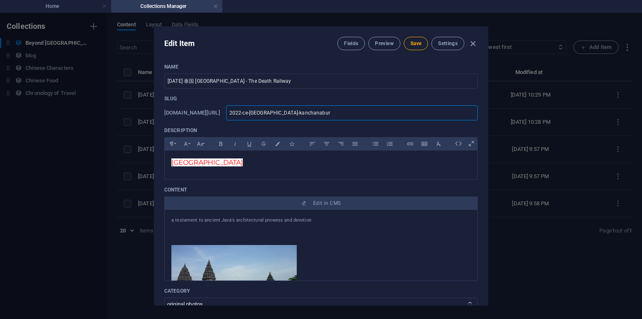
type input "2022-ce-[GEOGRAPHIC_DATA]-[GEOGRAPHIC_DATA]"
type input "2022-ce-[GEOGRAPHIC_DATA]-kanchanab"
type input "2022-ce-[GEOGRAPHIC_DATA]-[GEOGRAPHIC_DATA]"
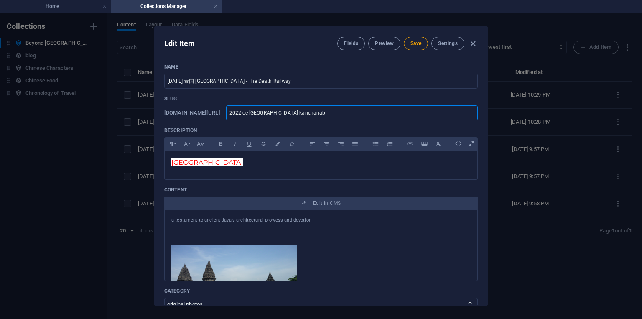
type input "2022-ce-[GEOGRAPHIC_DATA]-[GEOGRAPHIC_DATA]"
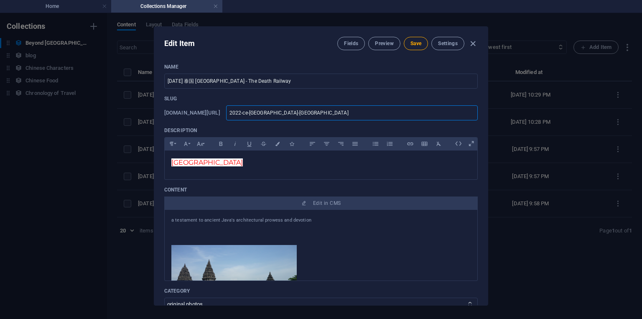
type input "2022-ce-[GEOGRAPHIC_DATA]-kanch"
type input "2022-ce-[GEOGRAPHIC_DATA]-kanc"
type input "2022-ce-[GEOGRAPHIC_DATA]-kan"
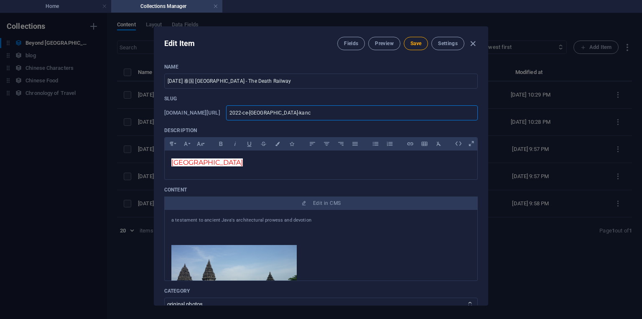
type input "2022-ce-[GEOGRAPHIC_DATA]-kan"
type input "2022-ce-[GEOGRAPHIC_DATA]-ka"
type input "2022-ce-[GEOGRAPHIC_DATA]-k"
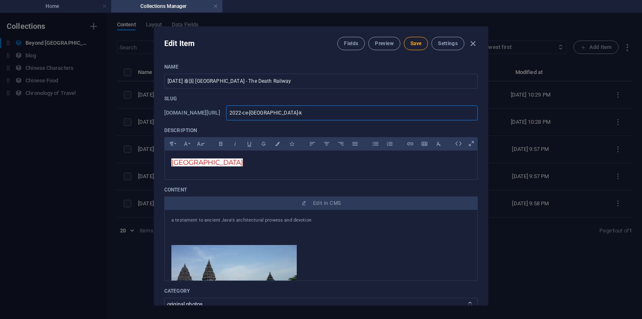
type input "2022-ce-[GEOGRAPHIC_DATA]-"
type input "2022-ce-[GEOGRAPHIC_DATA]-d"
type input "2022-ce-[GEOGRAPHIC_DATA]-de"
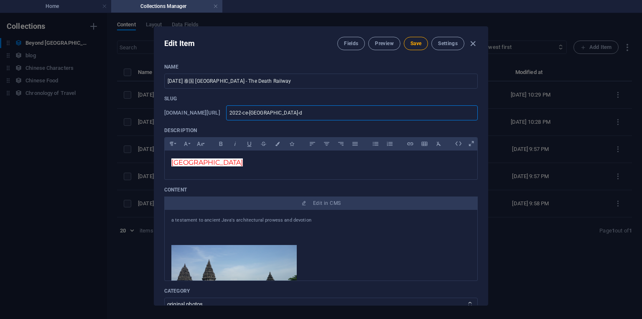
type input "2022-ce-[GEOGRAPHIC_DATA]-de"
type input "2022-ce-[GEOGRAPHIC_DATA]-dea"
type input "2022-ce-thailand-deal"
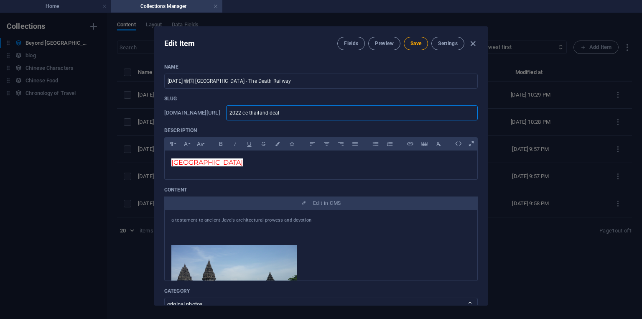
type input "2022-ce-[GEOGRAPHIC_DATA]-dea"
type input "2022-ce-[GEOGRAPHIC_DATA]-deat"
type input "2022-ce-[GEOGRAPHIC_DATA]-death"
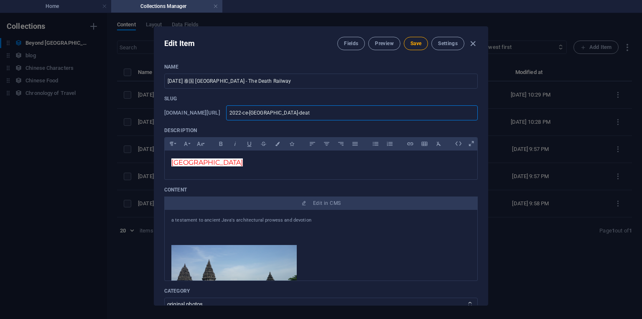
type input "2022-ce-[GEOGRAPHIC_DATA]-death"
type input "2022-ce-[GEOGRAPHIC_DATA]-deathr"
type input "2022-ce-[GEOGRAPHIC_DATA]-deathra"
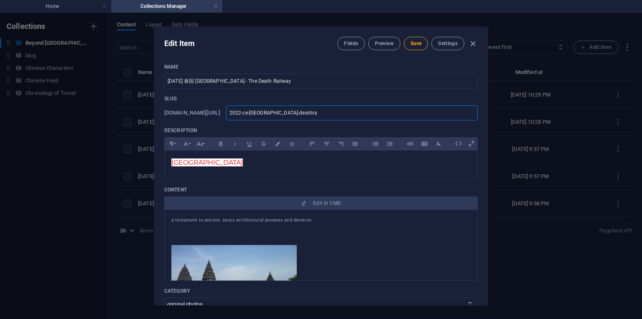
type input "2022-ce-[GEOGRAPHIC_DATA]-deathrai"
type input "2022-ce-thailand-deathrail"
type input "2022-ce-thailand-deathrailw"
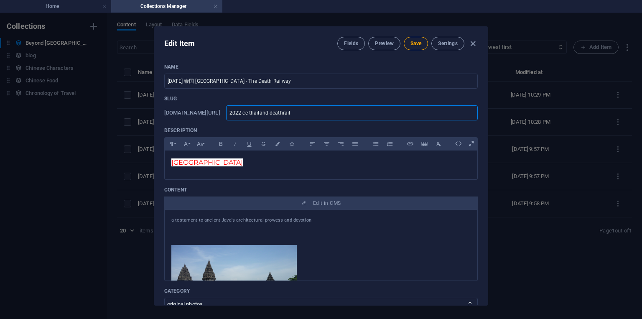
type input "2022-ce-thailand-deathrailw"
type input "2022-ce-thailand-deathrailwa"
type input "2022-ce-thailand-deathrailway"
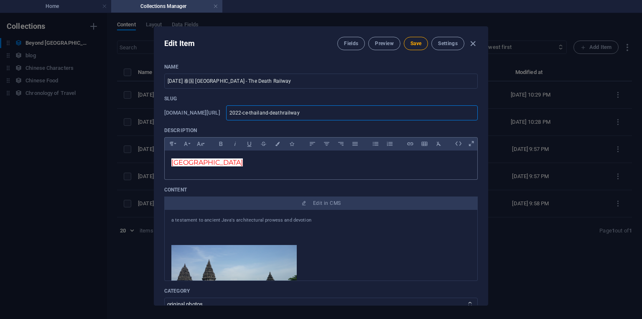
type input "2022-ce-thailand-deathrailway"
click at [227, 164] on span "[GEOGRAPHIC_DATA]" at bounding box center [206, 162] width 71 height 8
click at [236, 163] on span "[GEOGRAPHIC_DATA]" at bounding box center [206, 162] width 71 height 8
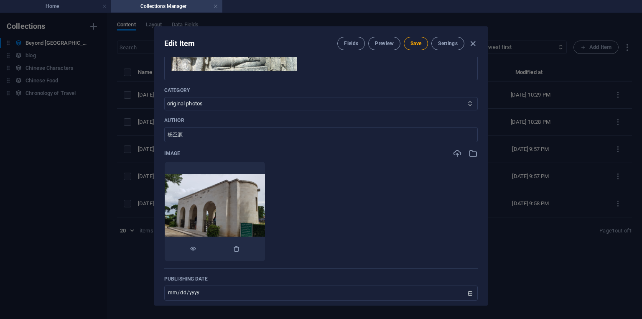
scroll to position [301, 0]
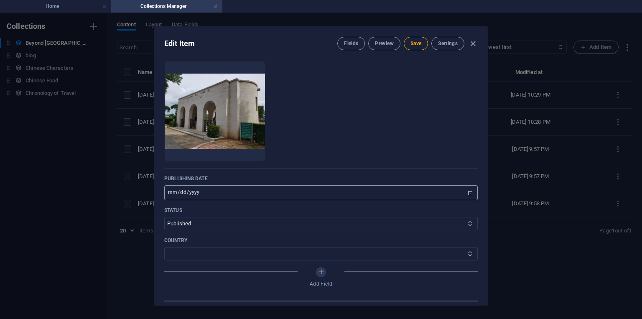
click at [181, 194] on input "[DATE]" at bounding box center [321, 192] width 314 height 15
type input "[DATE]"
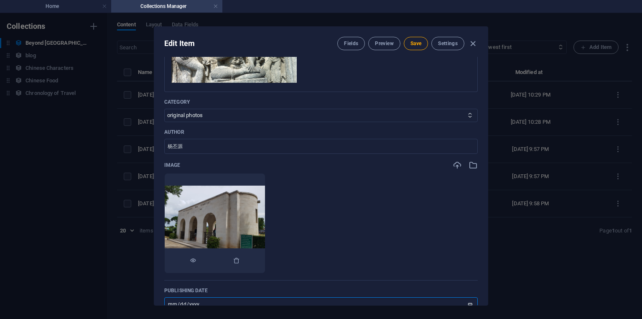
scroll to position [201, 0]
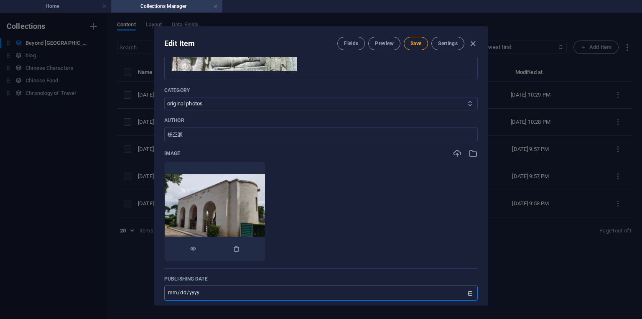
click at [235, 182] on img at bounding box center [215, 211] width 100 height 75
click at [459, 153] on icon "button" at bounding box center [457, 153] width 9 height 9
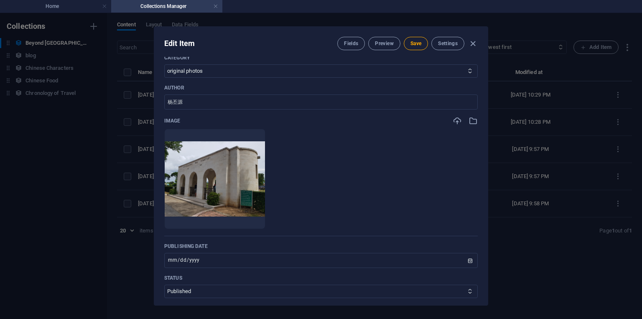
scroll to position [251, 0]
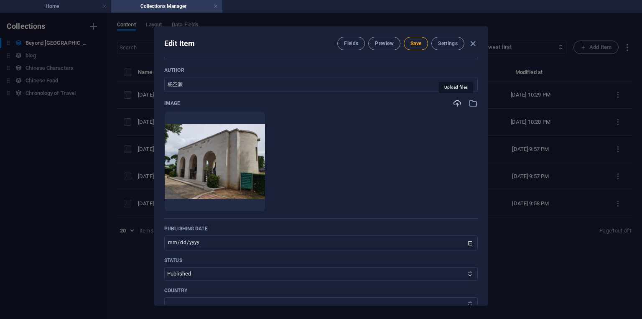
click at [457, 102] on icon "button" at bounding box center [457, 103] width 9 height 9
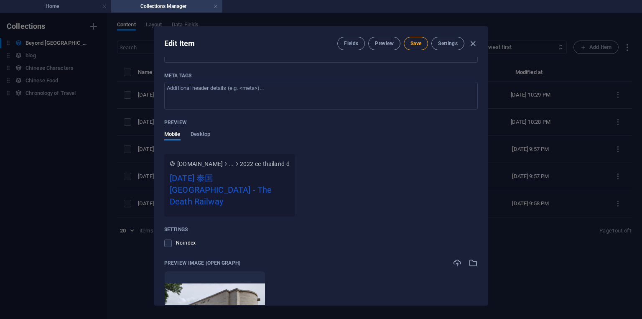
scroll to position [811, 0]
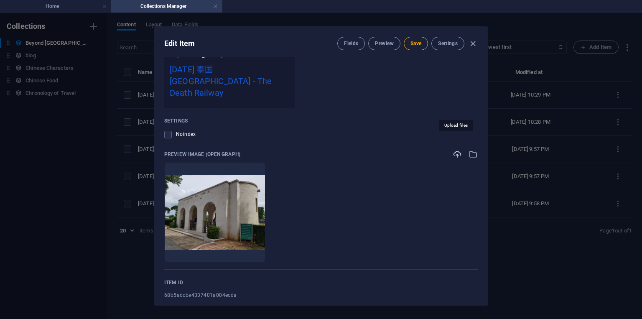
click at [458, 150] on icon "button" at bounding box center [457, 154] width 9 height 9
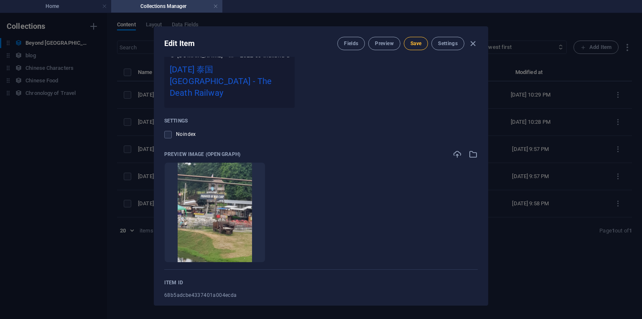
click at [419, 42] on span "Save" at bounding box center [416, 43] width 11 height 7
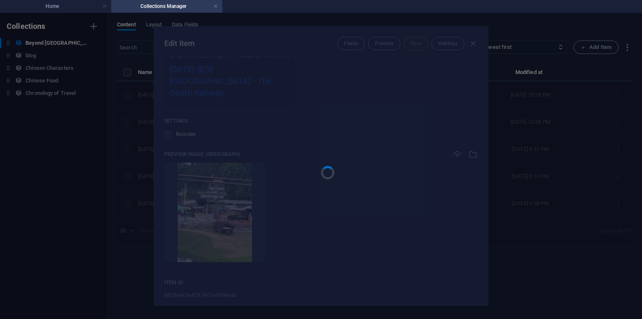
type input "2022-ce-thailand-deathrailway"
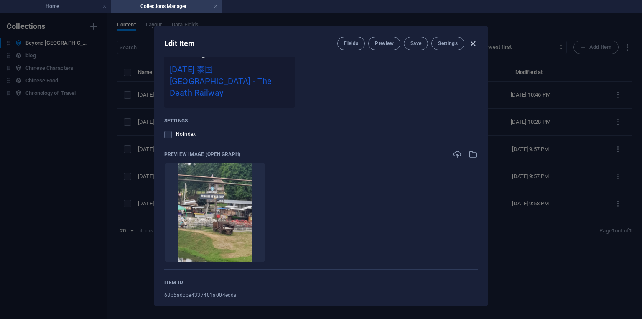
click at [472, 42] on icon "button" at bounding box center [473, 44] width 10 height 10
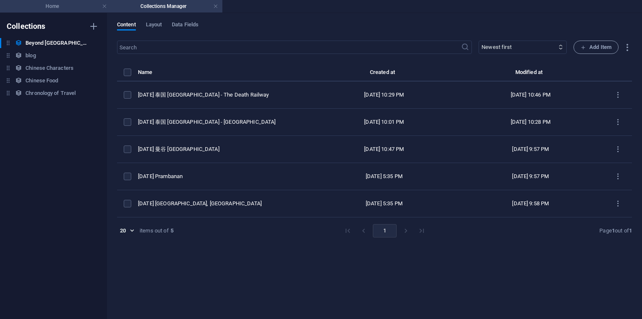
click at [56, 4] on h4 "Home" at bounding box center [55, 6] width 111 height 9
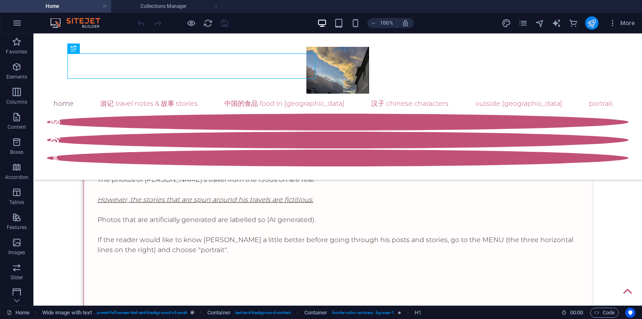
click at [597, 26] on button "publish" at bounding box center [591, 22] width 13 height 13
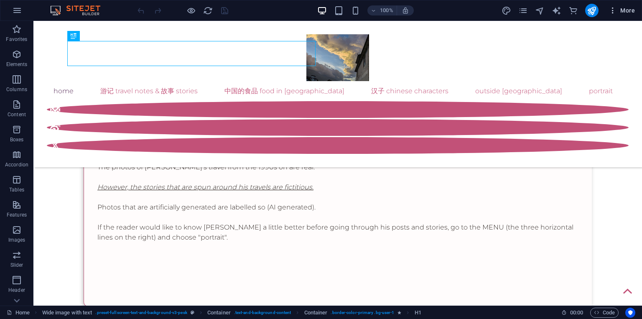
click at [623, 13] on span "More" at bounding box center [622, 10] width 26 height 8
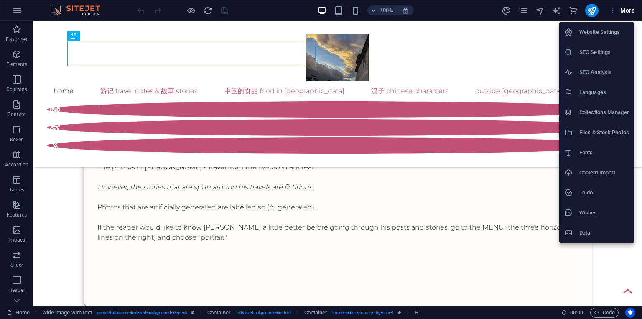
click at [596, 120] on li "Collections Manager" at bounding box center [596, 112] width 75 height 20
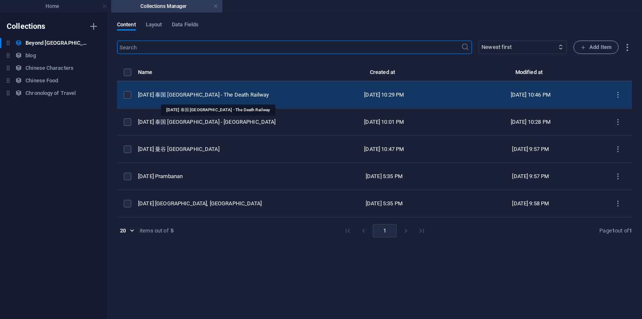
click at [228, 98] on div "[DATE] 泰国 [GEOGRAPHIC_DATA] - The Death Railway" at bounding box center [221, 95] width 166 height 8
select select "original photos"
select select "[GEOGRAPHIC_DATA]"
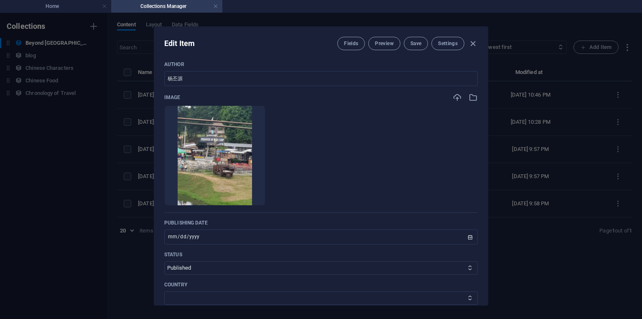
scroll to position [209, 0]
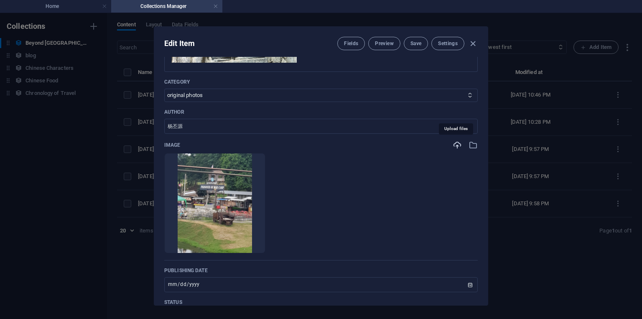
click at [458, 142] on icon "button" at bounding box center [457, 144] width 9 height 9
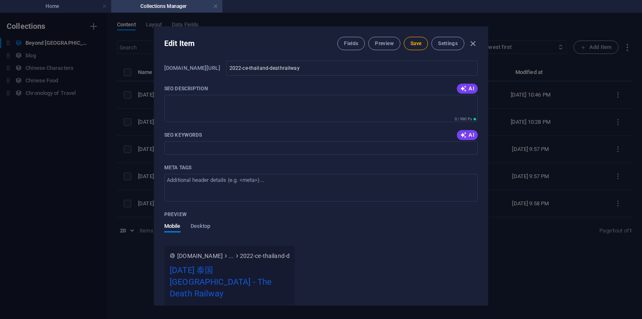
scroll to position [811, 0]
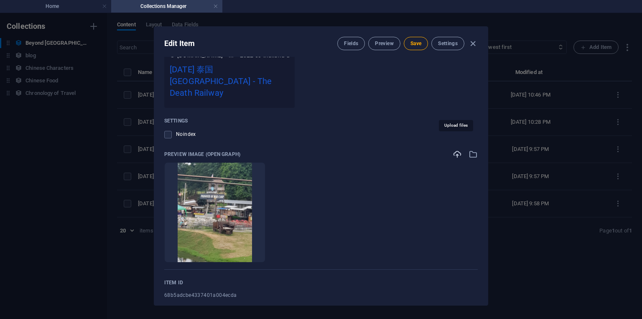
click at [455, 150] on icon "button" at bounding box center [457, 154] width 9 height 9
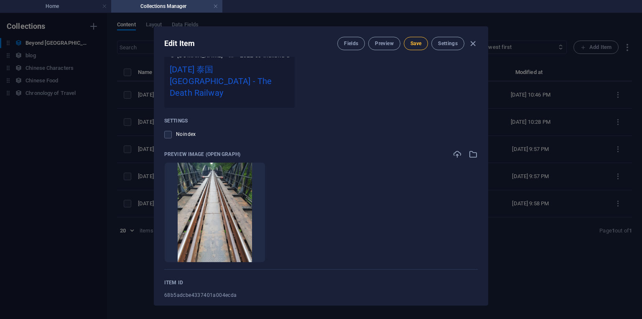
click at [414, 43] on span "Save" at bounding box center [416, 43] width 11 height 7
click at [473, 46] on icon "button" at bounding box center [473, 44] width 10 height 10
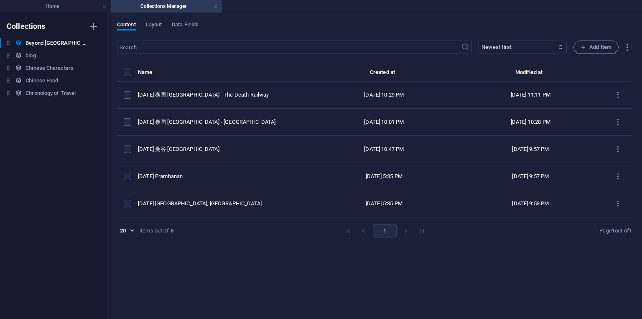
type input "[DATE]"
type input "2022-ce-thailand-deathrailway"
